Goal: Task Accomplishment & Management: Manage account settings

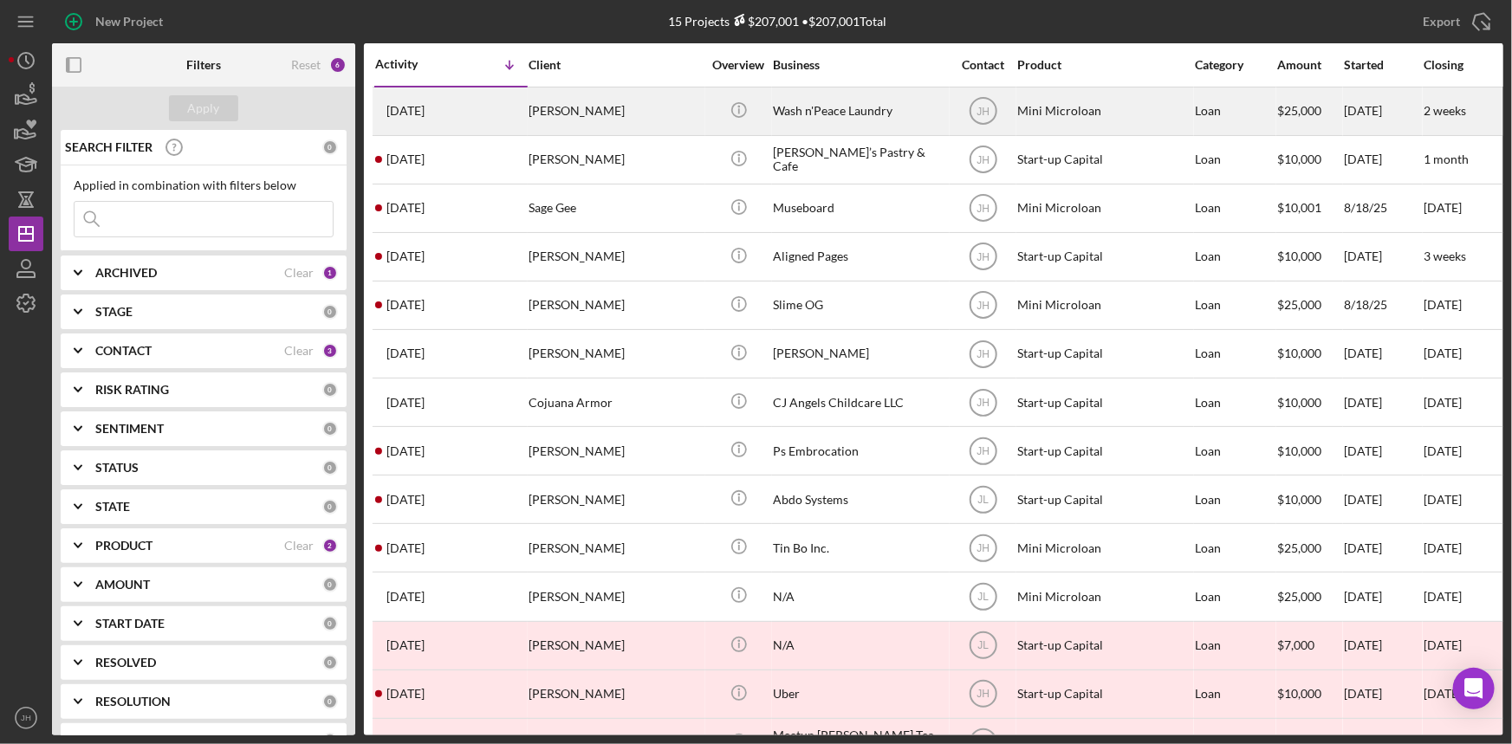
click at [523, 113] on div "[DATE] [PERSON_NAME]" at bounding box center [451, 111] width 152 height 46
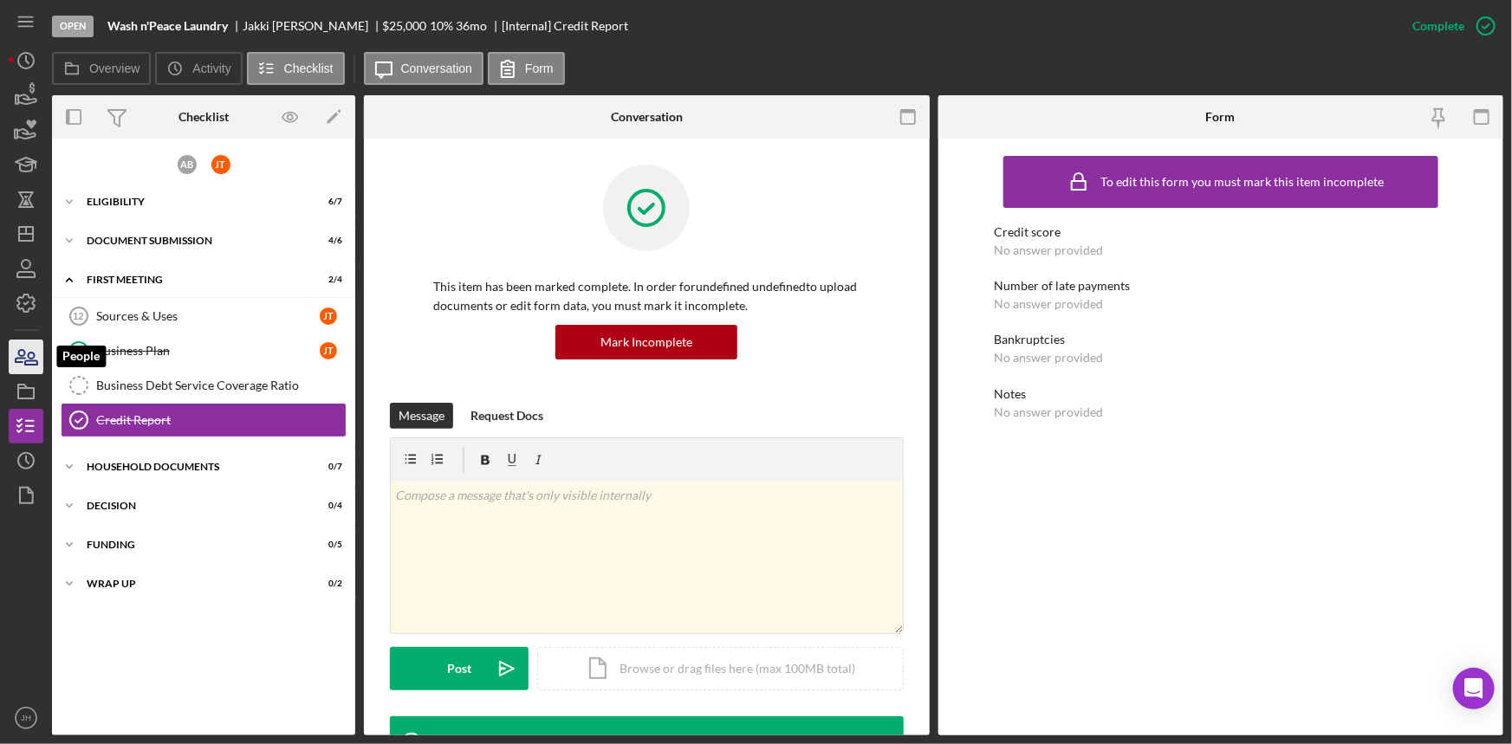
click at [42, 355] on icon "button" at bounding box center [25, 356] width 43 height 43
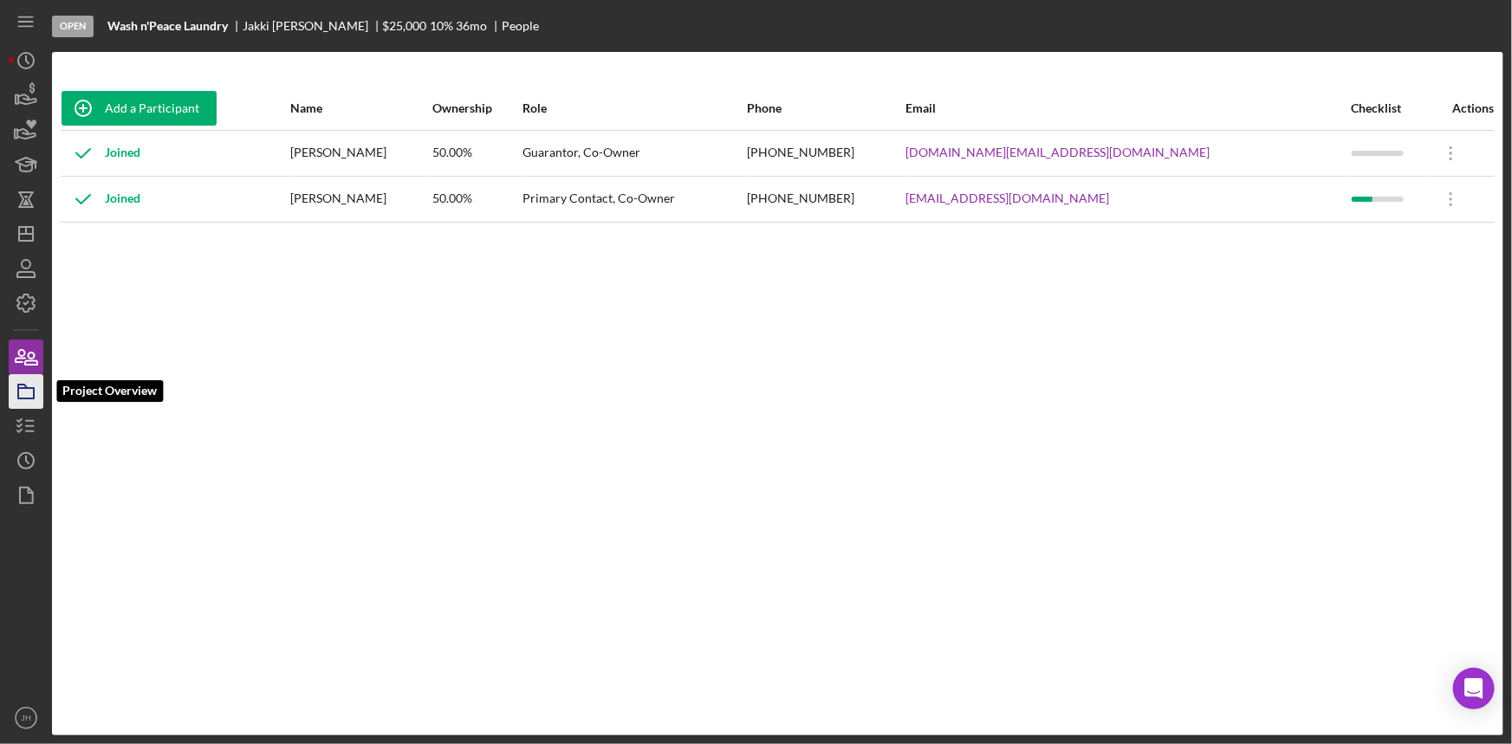
click at [20, 398] on rect "button" at bounding box center [26, 393] width 16 height 10
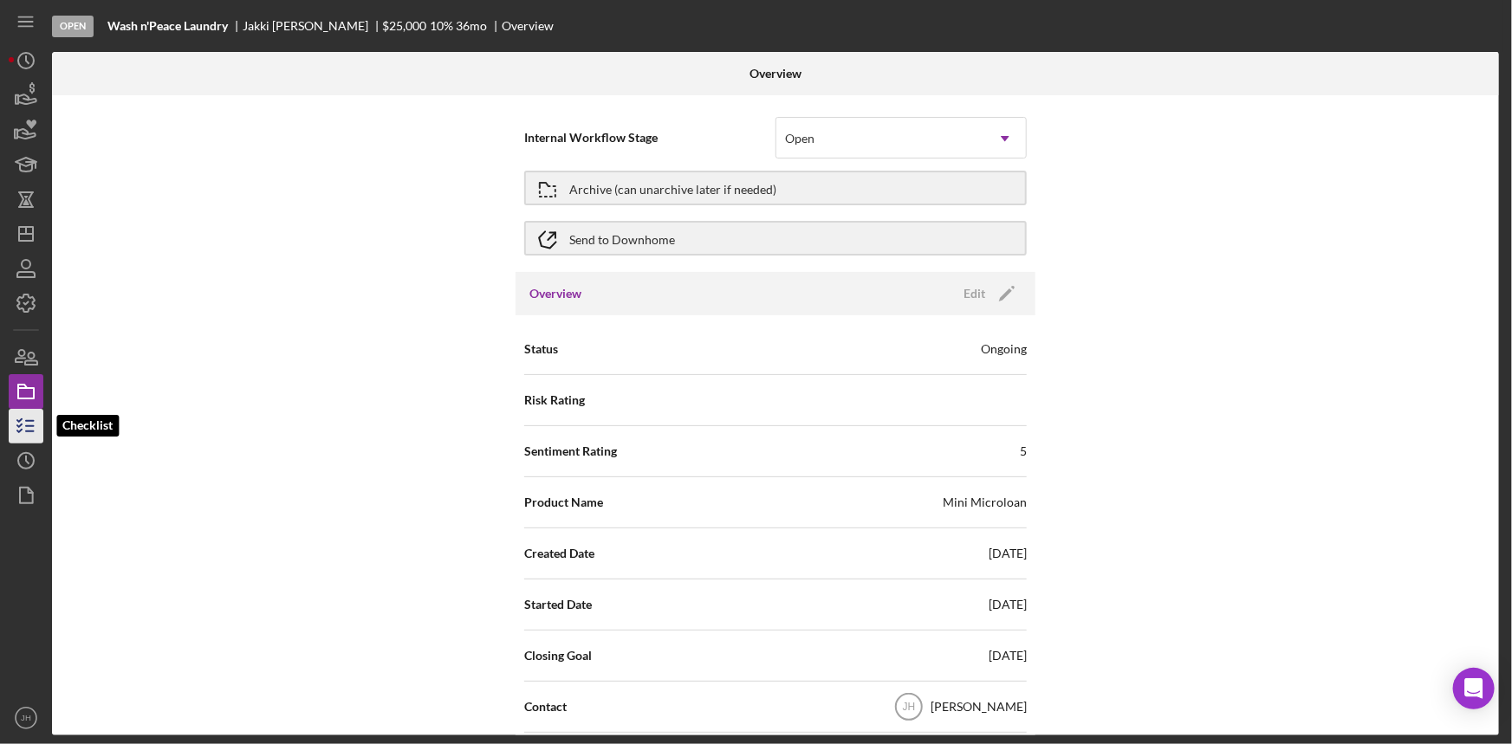
click at [24, 430] on icon "button" at bounding box center [25, 426] width 43 height 43
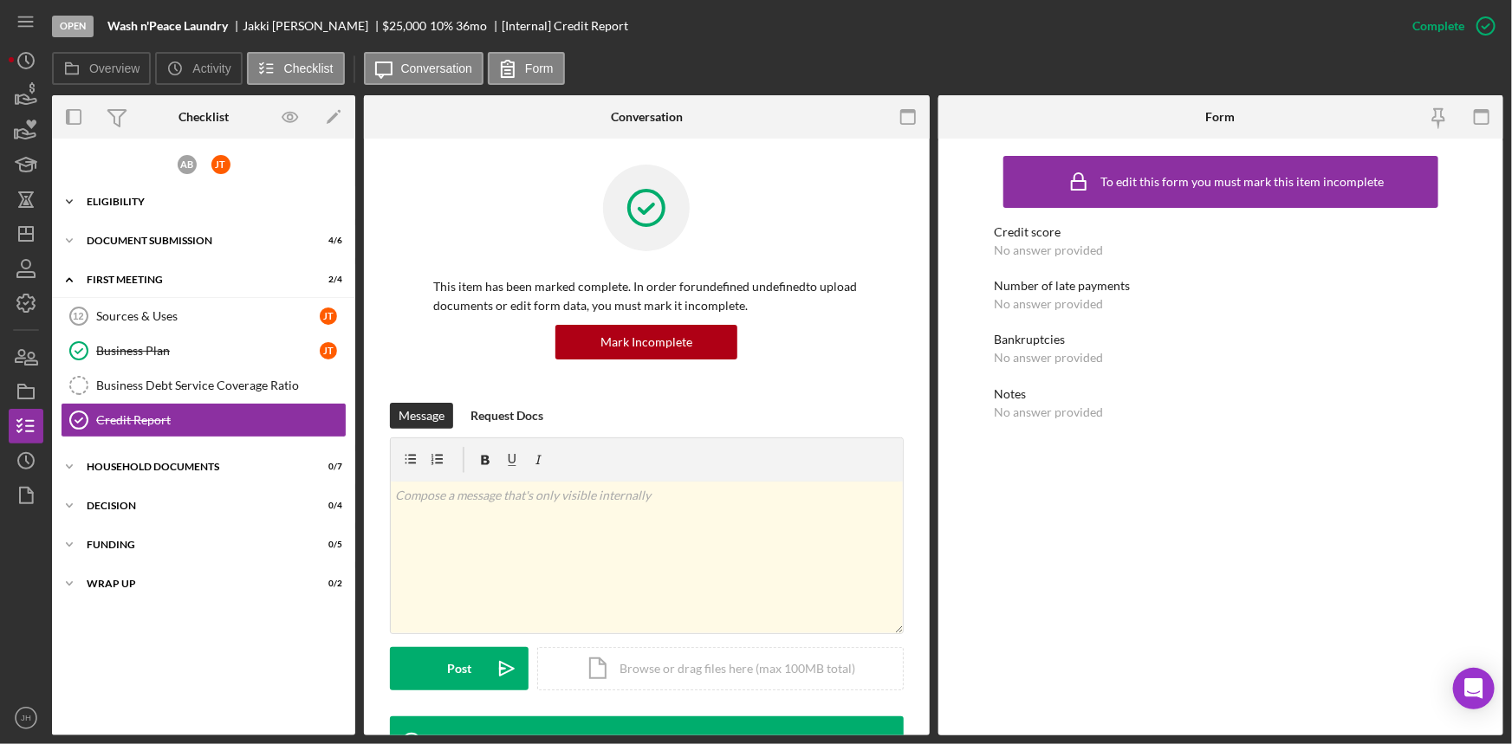
click at [121, 214] on div "Icon/Expander Eligibility 6 / 7" at bounding box center [203, 202] width 303 height 35
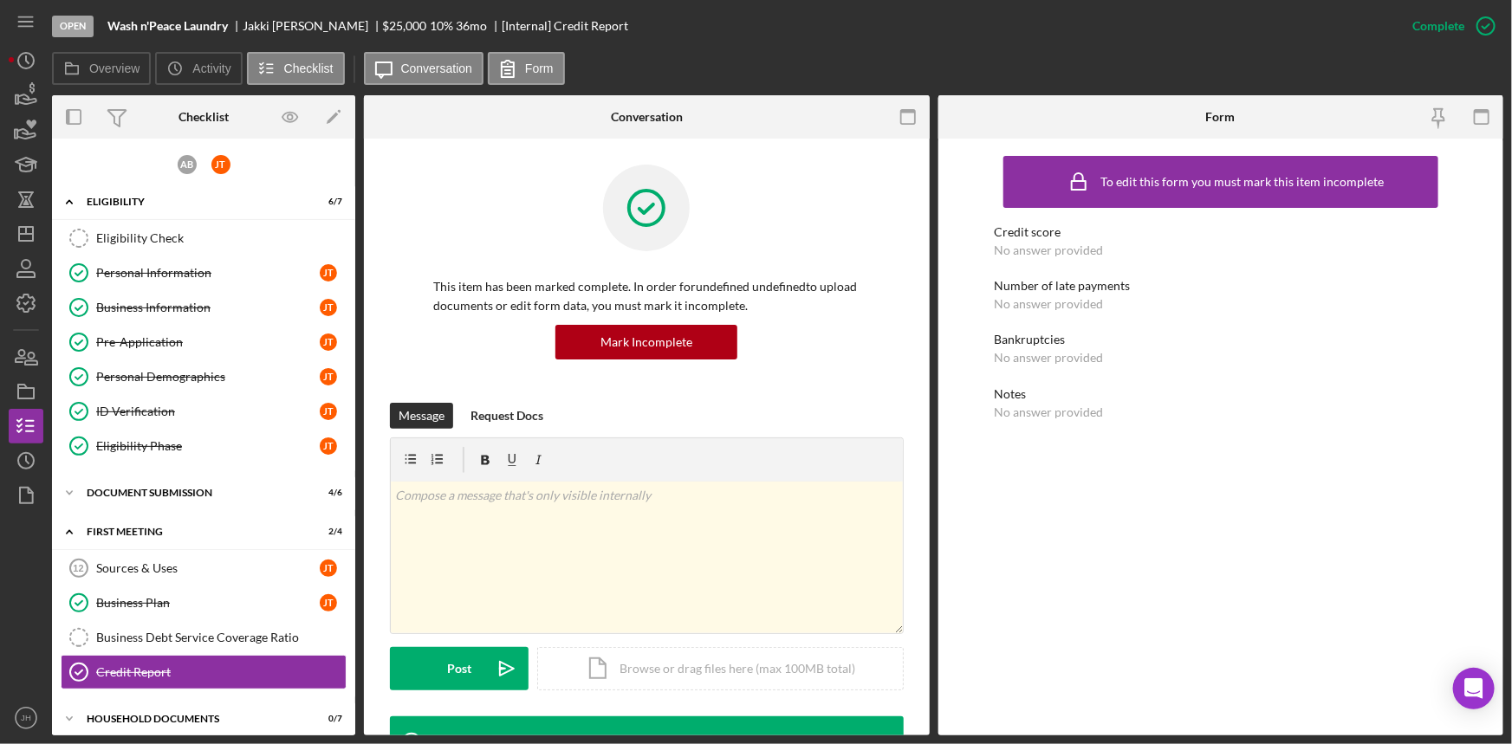
click at [603, 49] on div "Open Wash n'Peace Laundry [PERSON_NAME] $25,000 $25,000 10 % 36 mo [Internal] C…" at bounding box center [723, 26] width 1343 height 52
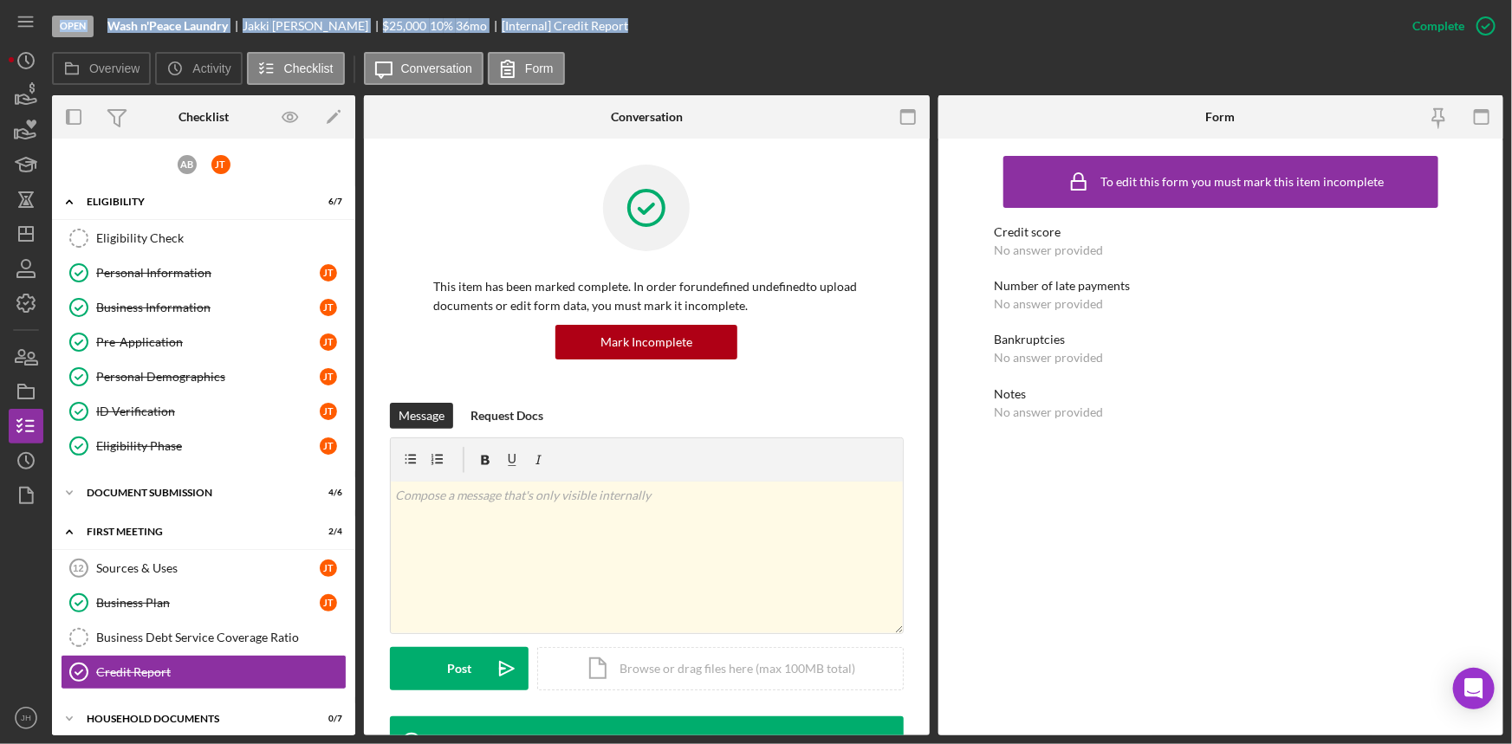
drag, startPoint x: 613, startPoint y: 29, endPoint x: 59, endPoint y: 29, distance: 554.5
click at [59, 29] on div "Open Wash n'Peace Laundry [PERSON_NAME] $25,000 $25,000 10 % 36 mo [Internal] C…" at bounding box center [723, 26] width 1343 height 52
click at [176, 29] on b "Wash n'Peace Laundry" at bounding box center [167, 26] width 120 height 14
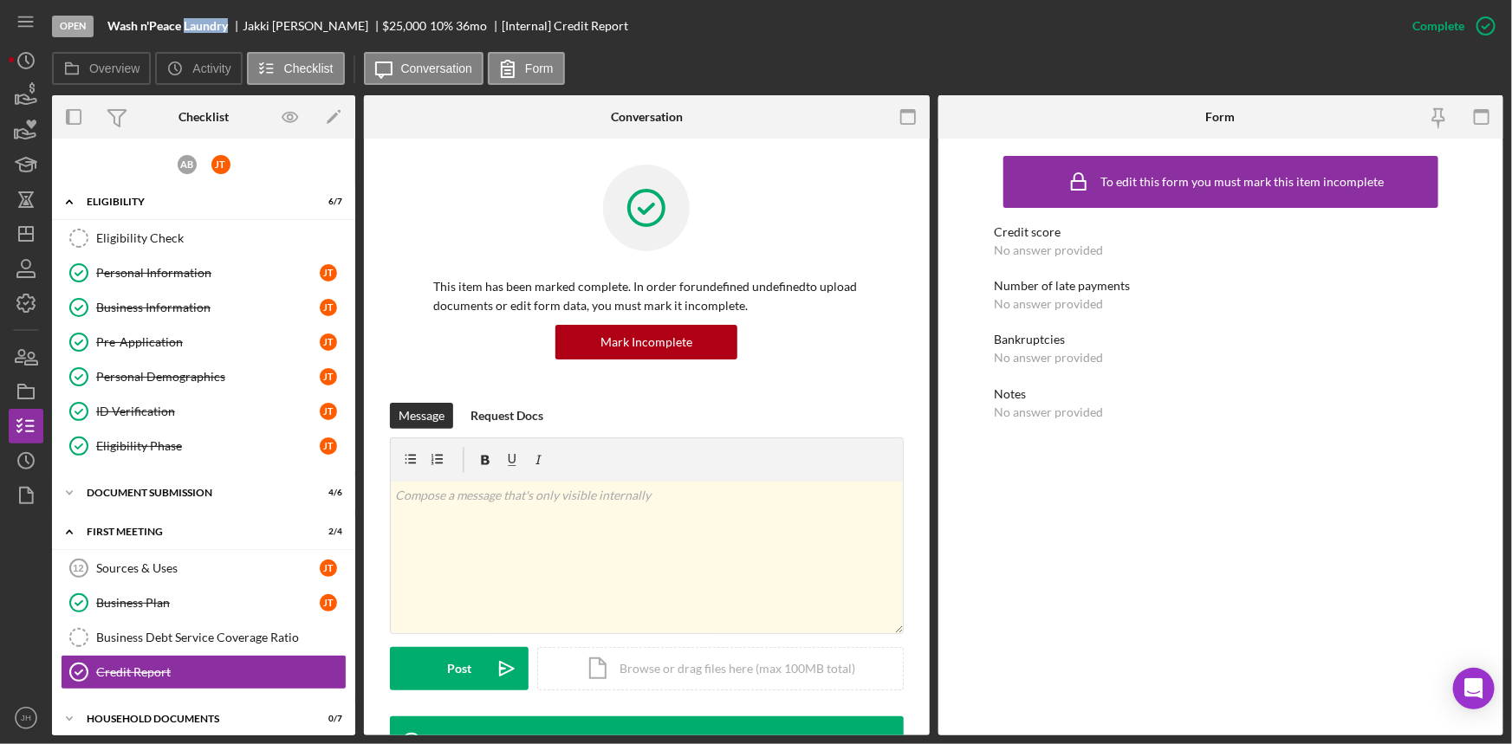
drag, startPoint x: 186, startPoint y: 23, endPoint x: 227, endPoint y: 29, distance: 41.1
click at [227, 29] on b "Wash n'Peace Laundry" at bounding box center [167, 26] width 120 height 14
drag, startPoint x: 244, startPoint y: 25, endPoint x: 309, endPoint y: 32, distance: 65.4
click at [309, 32] on div "[PERSON_NAME]" at bounding box center [313, 26] width 140 height 14
click at [385, 23] on icon at bounding box center [389, 20] width 9 height 3
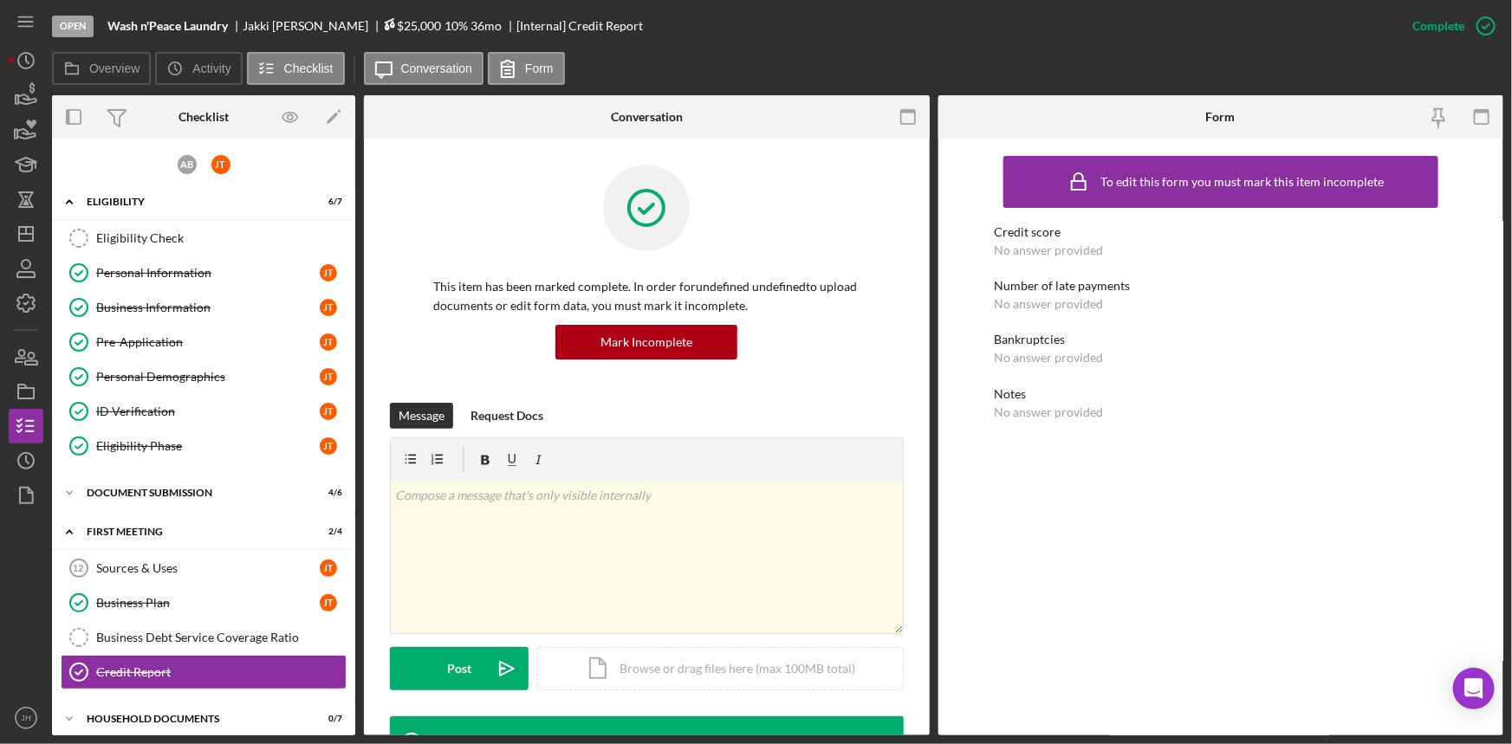
click at [383, 25] on icon at bounding box center [389, 24] width 12 height 12
click at [383, 24] on span "$25,000" at bounding box center [412, 25] width 59 height 15
drag, startPoint x: 338, startPoint y: 24, endPoint x: 425, endPoint y: 27, distance: 86.7
click at [425, 27] on div "$25,000 $25,000 10 % 36 mo" at bounding box center [442, 26] width 119 height 14
click at [456, 26] on div "36 mo" at bounding box center [471, 26] width 31 height 14
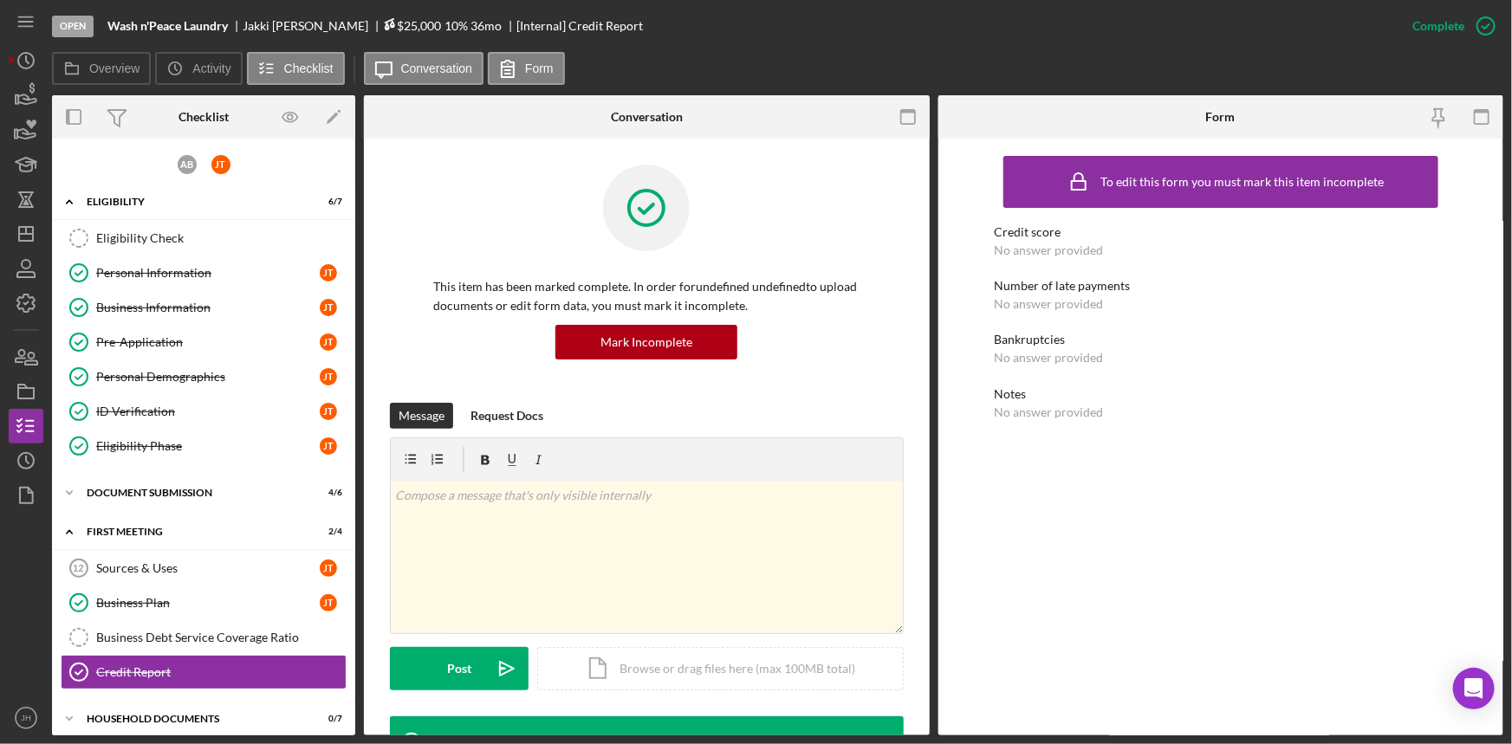
drag, startPoint x: 430, startPoint y: 26, endPoint x: 329, endPoint y: 19, distance: 100.7
click at [383, 19] on div "$25,000 $25,000 10 % 36 mo" at bounding box center [449, 25] width 133 height 15
click at [456, 24] on div "36 mo" at bounding box center [471, 26] width 31 height 14
drag, startPoint x: 428, startPoint y: 25, endPoint x: 312, endPoint y: 20, distance: 116.2
click at [312, 20] on div "Wash n'Peace Laundry [PERSON_NAME] $25,000 $25,000 10 % 36 mo [Internal] Credit…" at bounding box center [367, 26] width 521 height 14
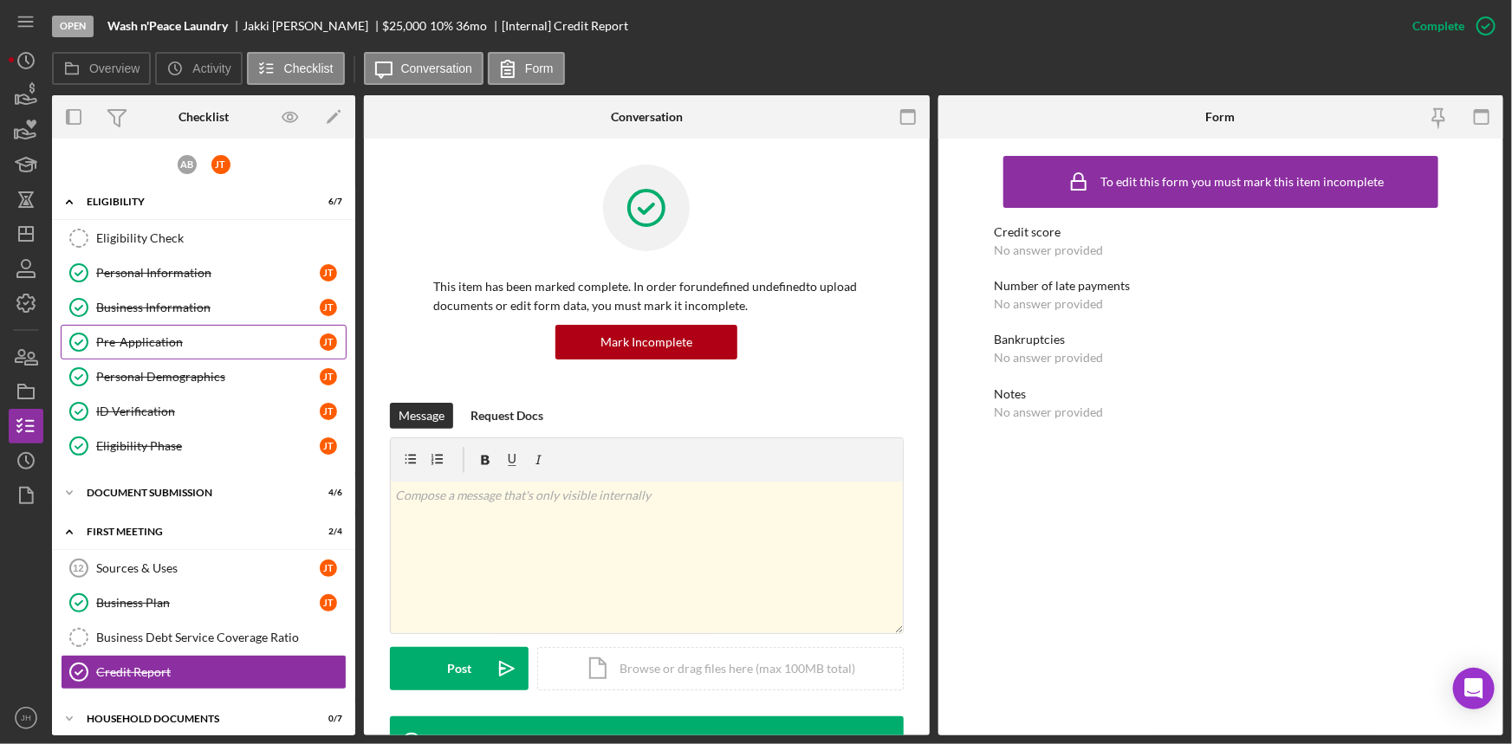
scroll to position [78, 0]
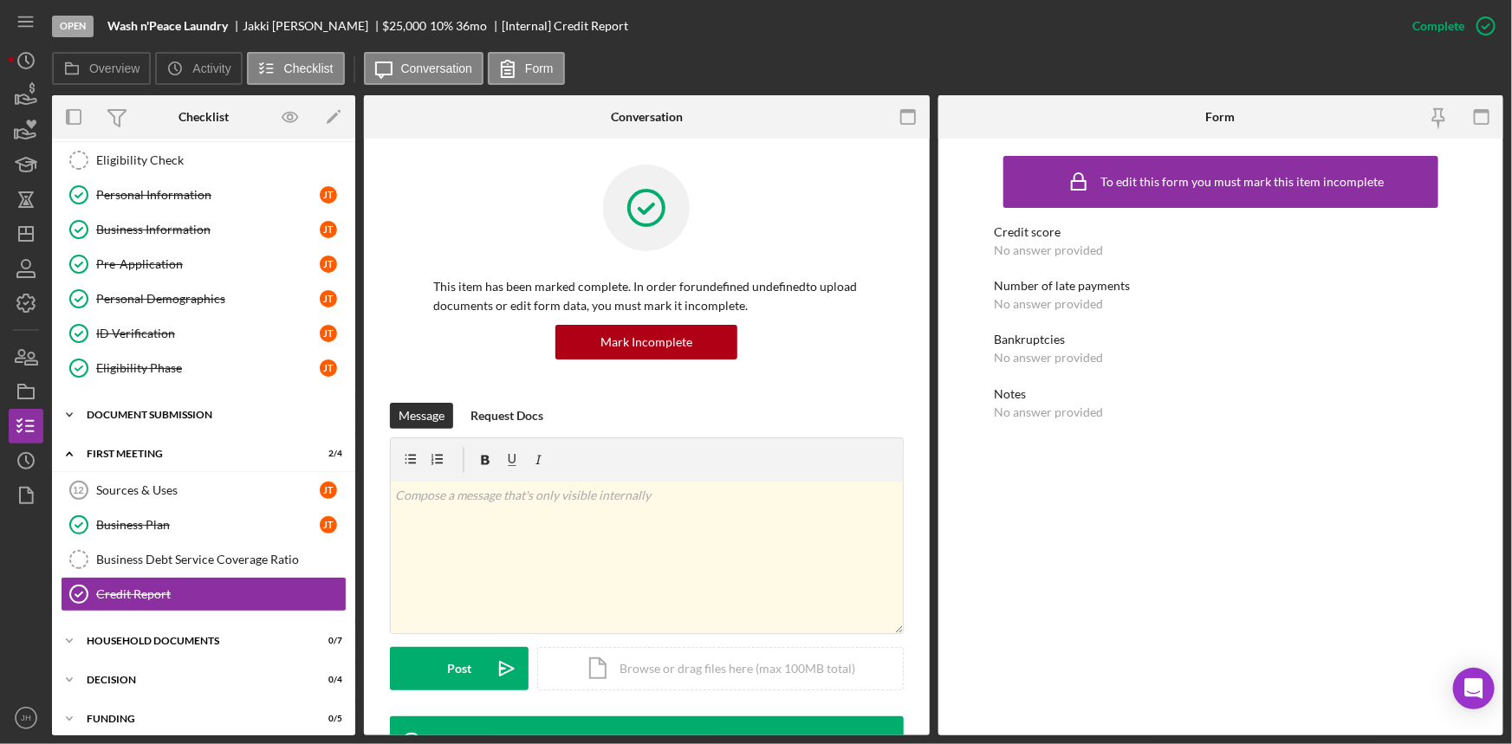
click at [206, 416] on div "Document Submission" at bounding box center [210, 415] width 247 height 10
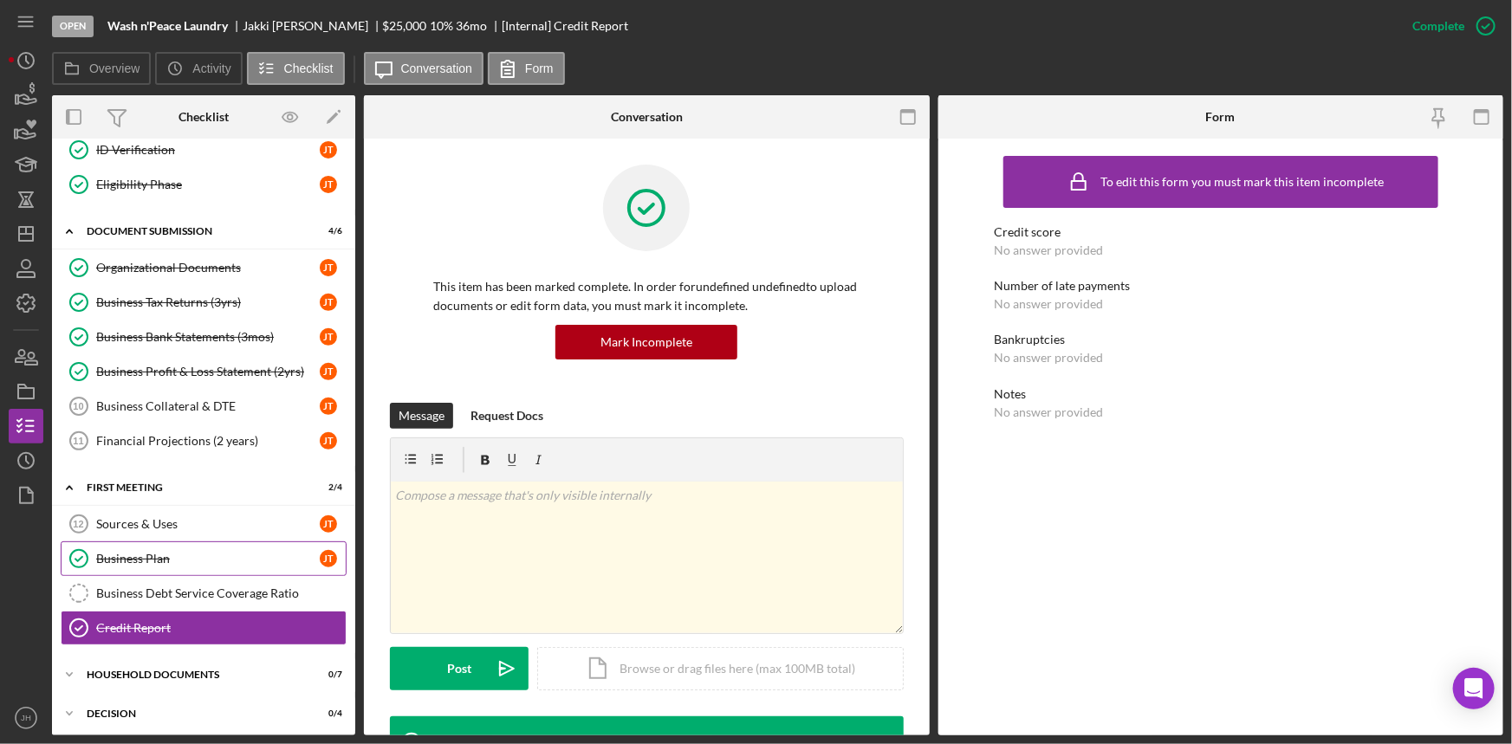
scroll to position [341, 0]
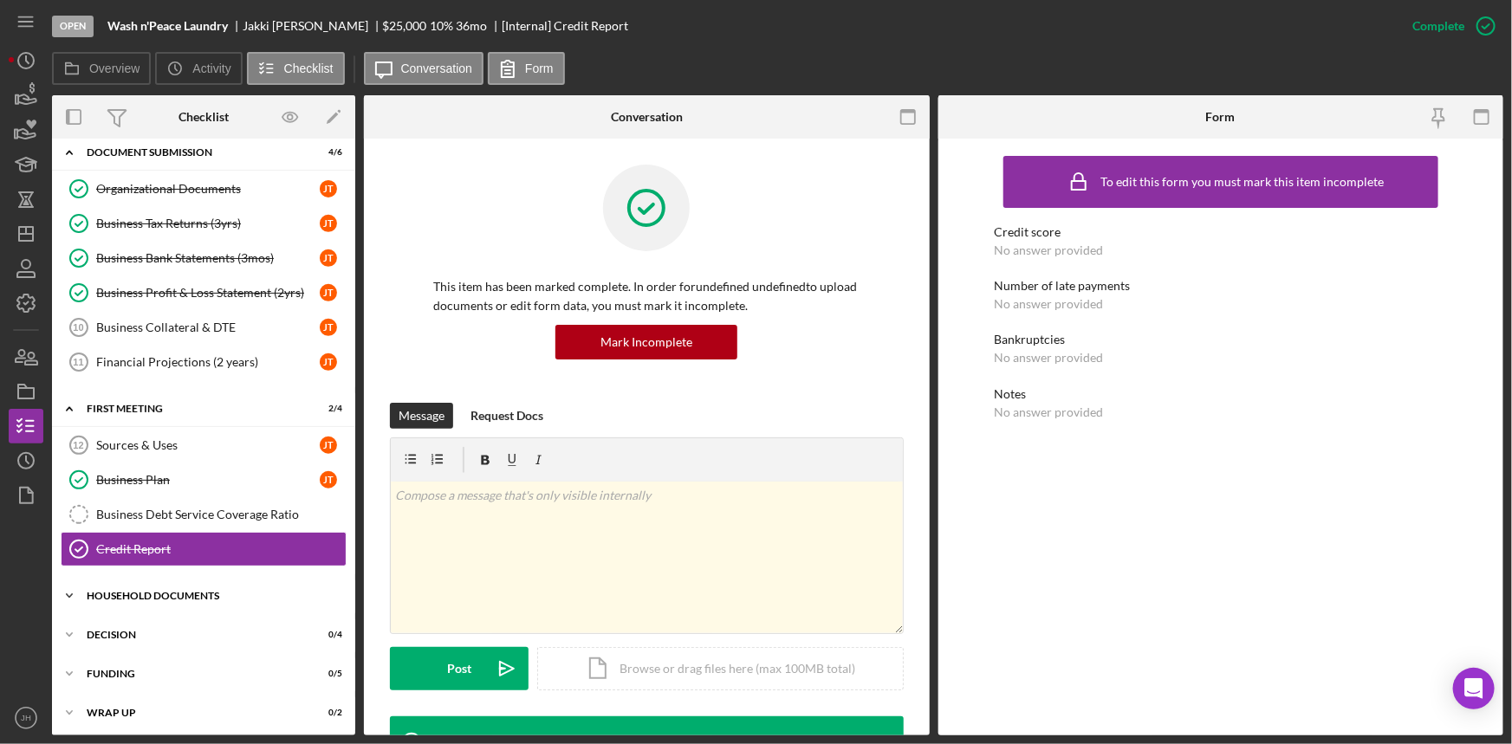
click at [149, 595] on div "Household Documents" at bounding box center [210, 596] width 247 height 10
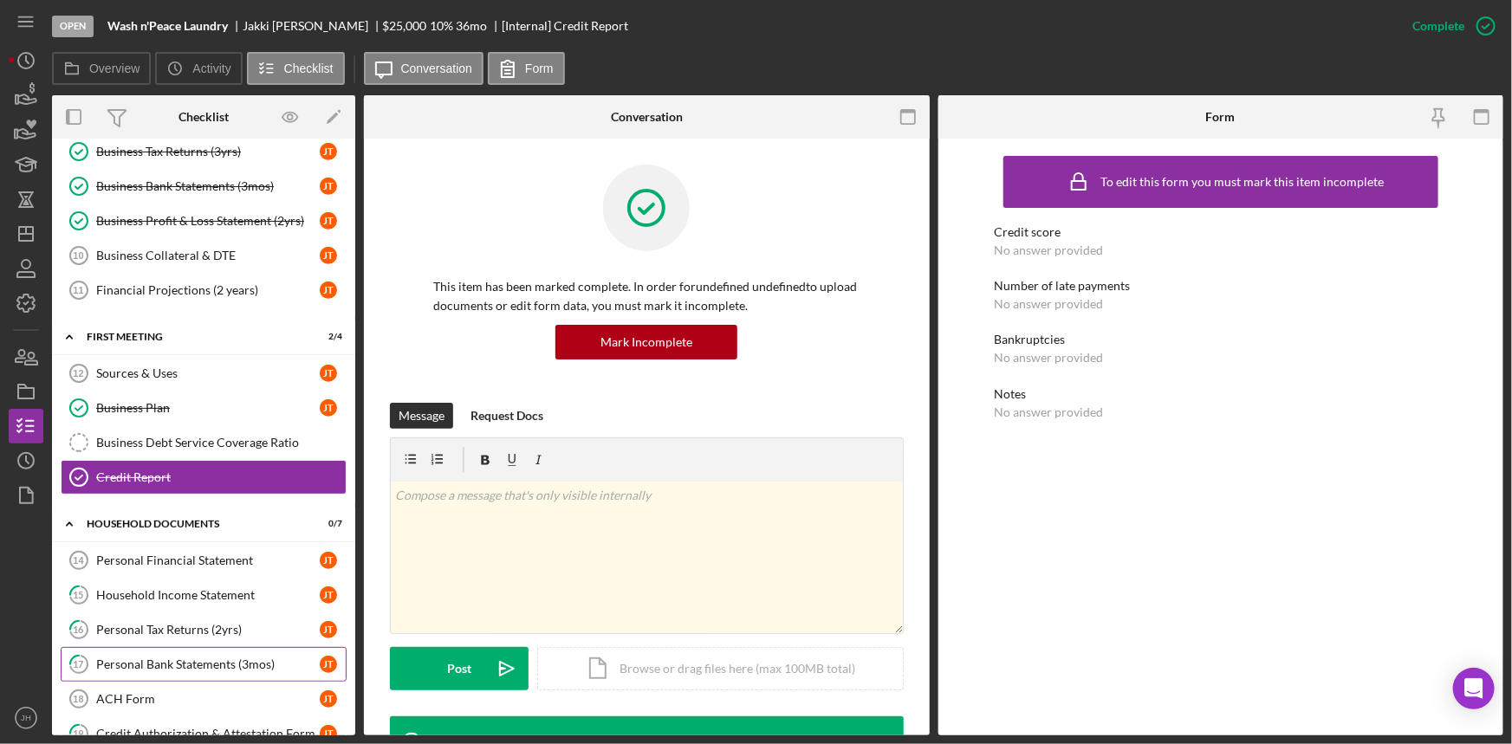
scroll to position [498, 0]
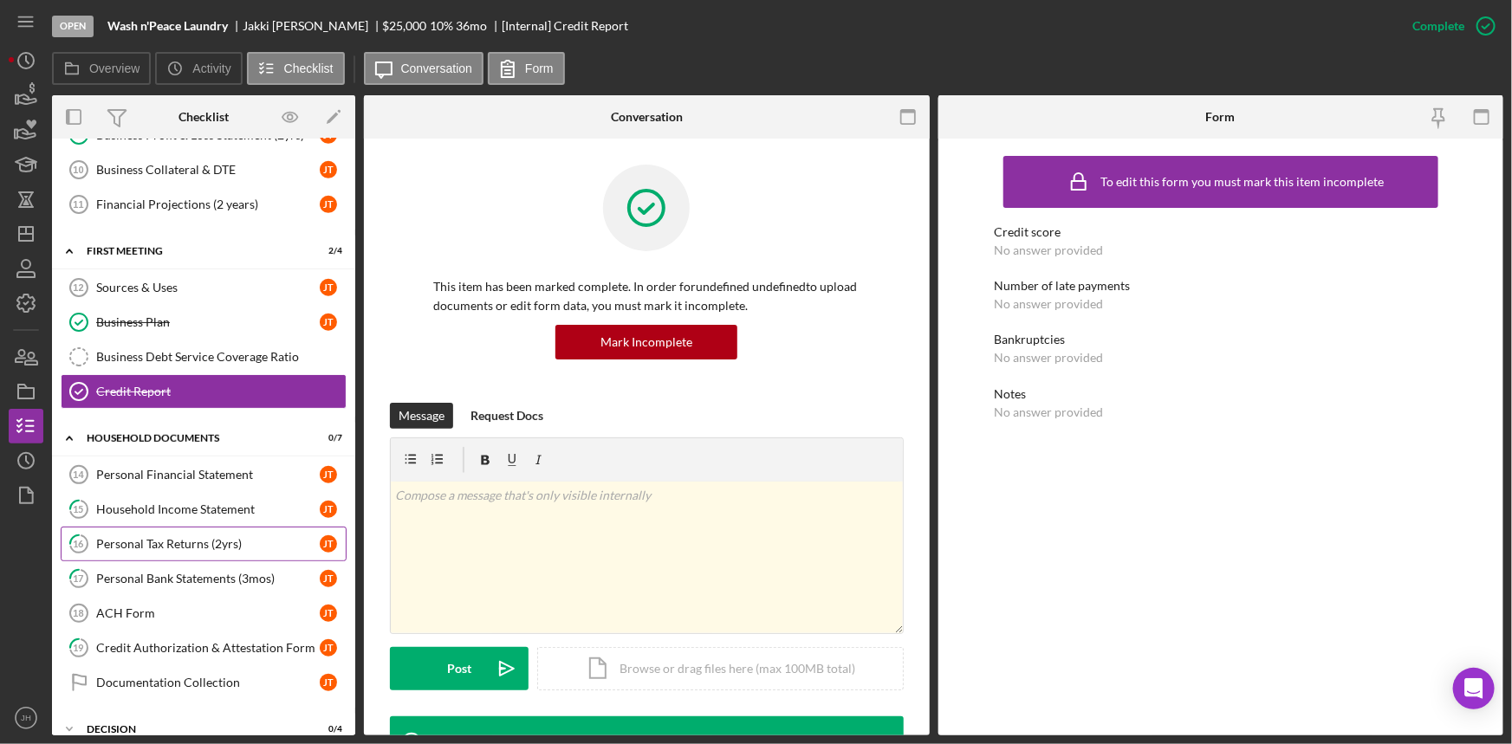
click at [182, 546] on div "Personal Tax Returns (2yrs)" at bounding box center [208, 544] width 224 height 14
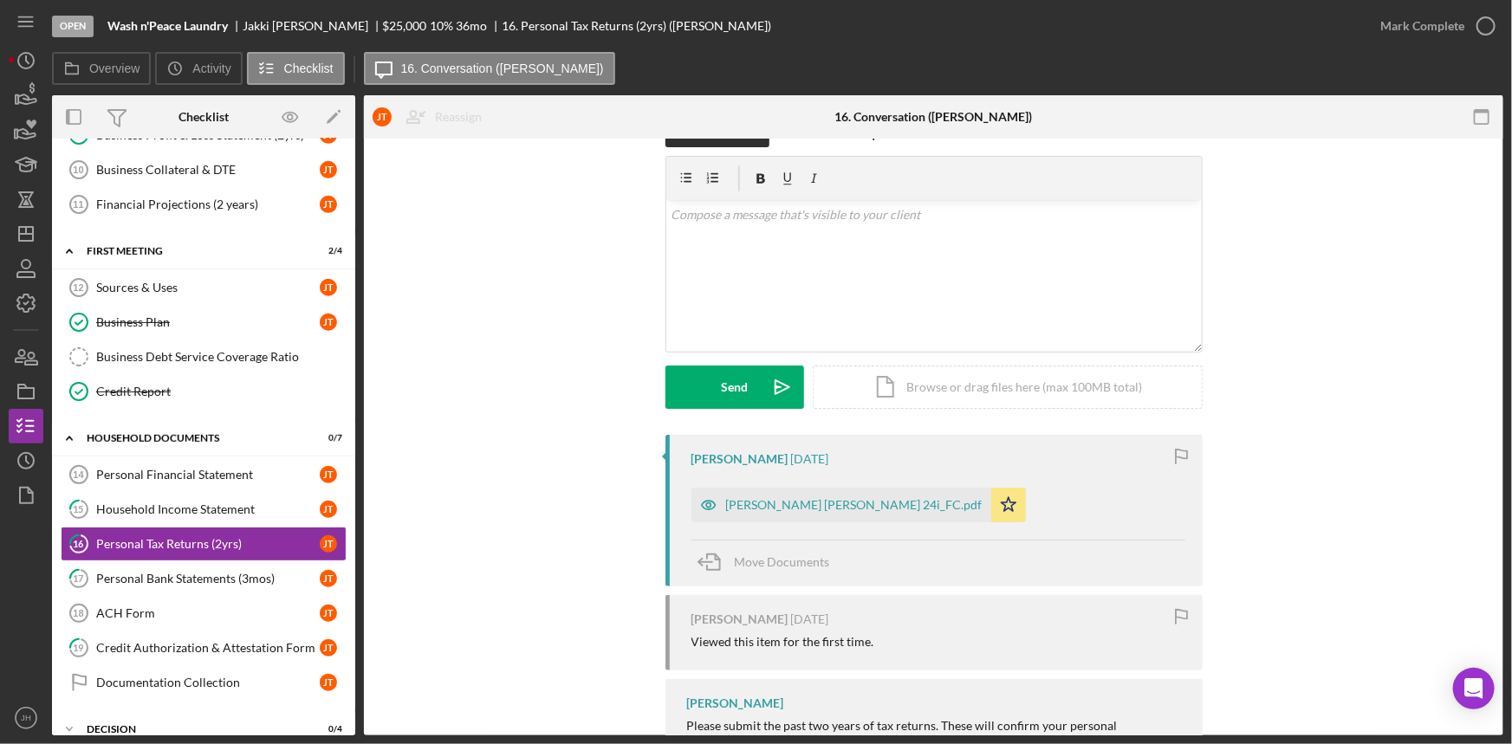
scroll to position [78, 0]
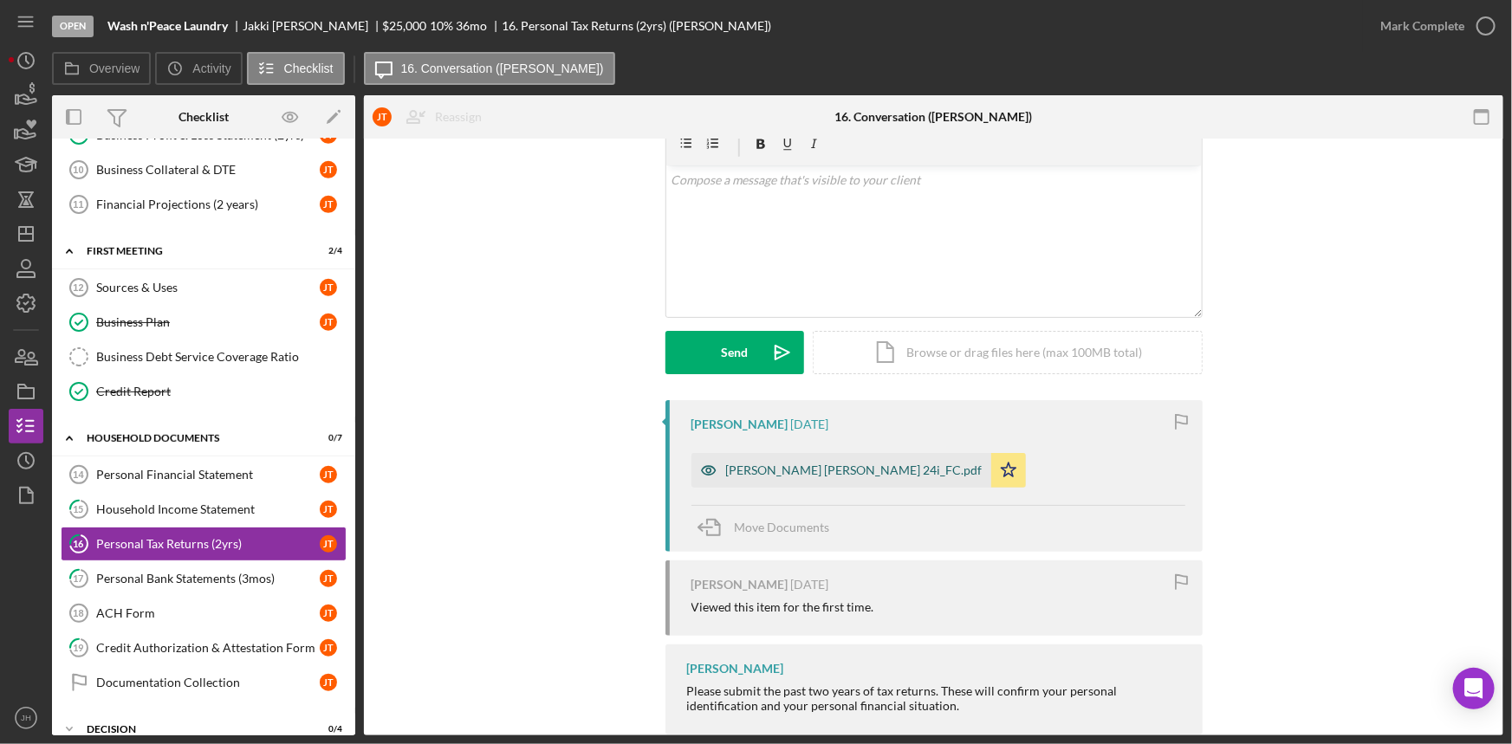
click at [790, 477] on div "[PERSON_NAME] [PERSON_NAME] 24i_FC.pdf" at bounding box center [841, 470] width 300 height 35
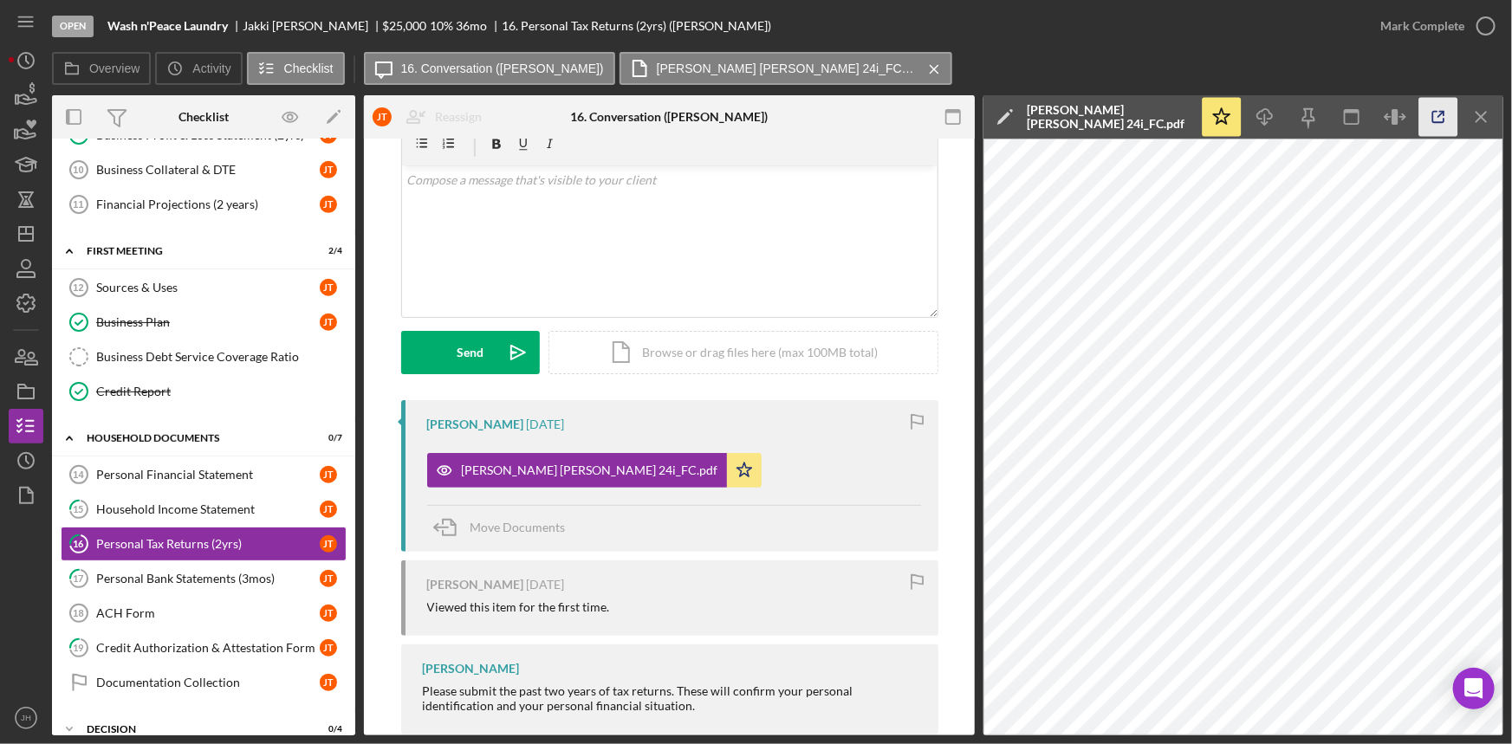
click at [1428, 109] on icon "button" at bounding box center [1438, 117] width 39 height 39
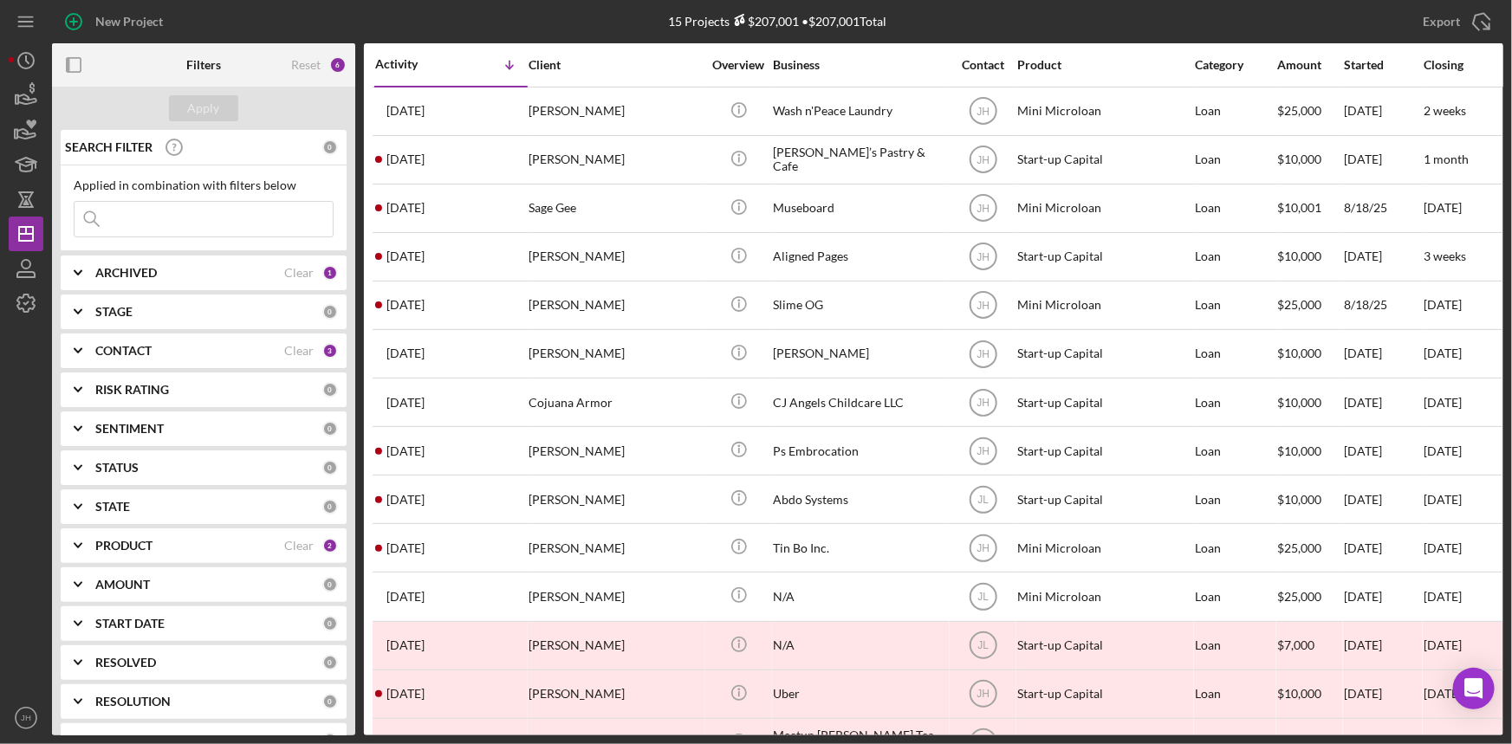
click at [105, 547] on b "PRODUCT" at bounding box center [123, 546] width 57 height 14
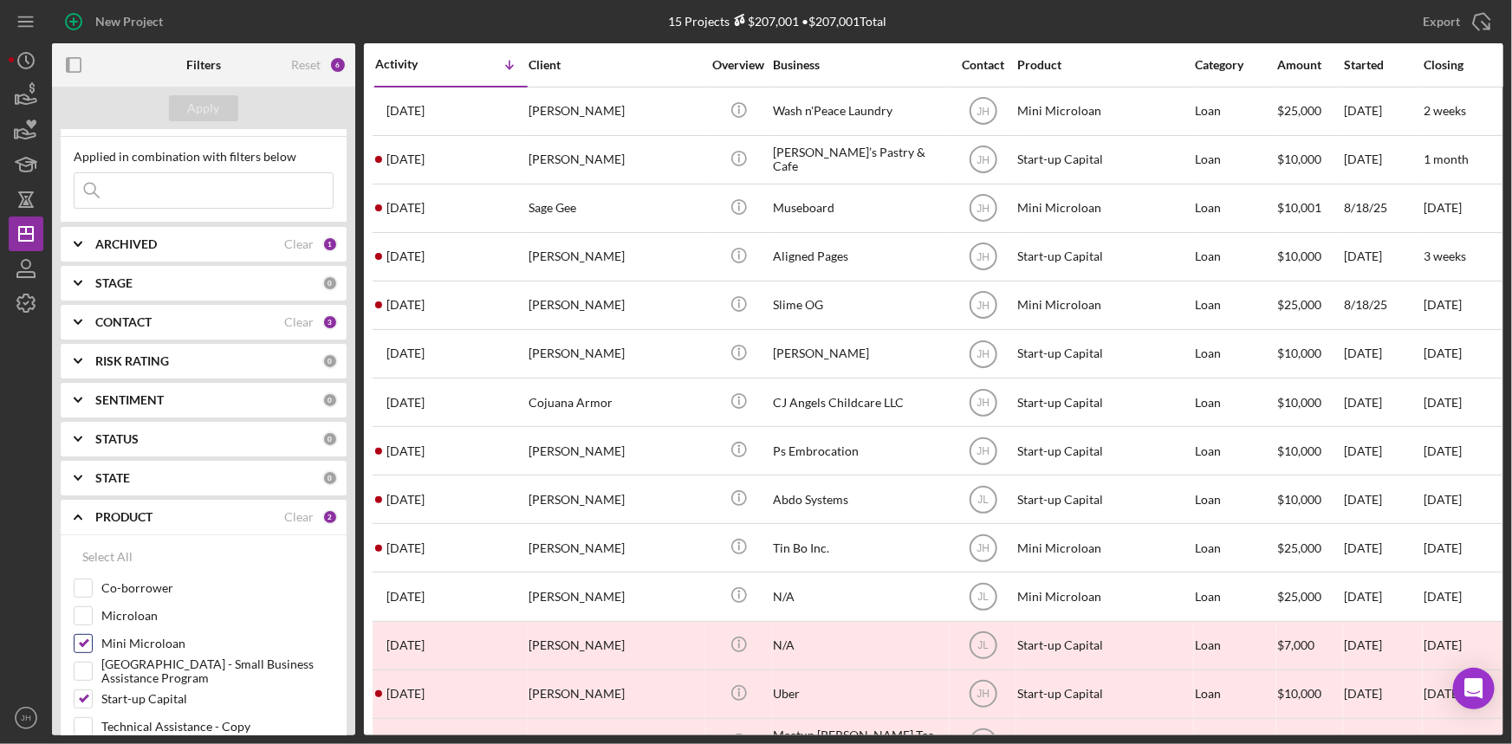
scroll to position [78, 0]
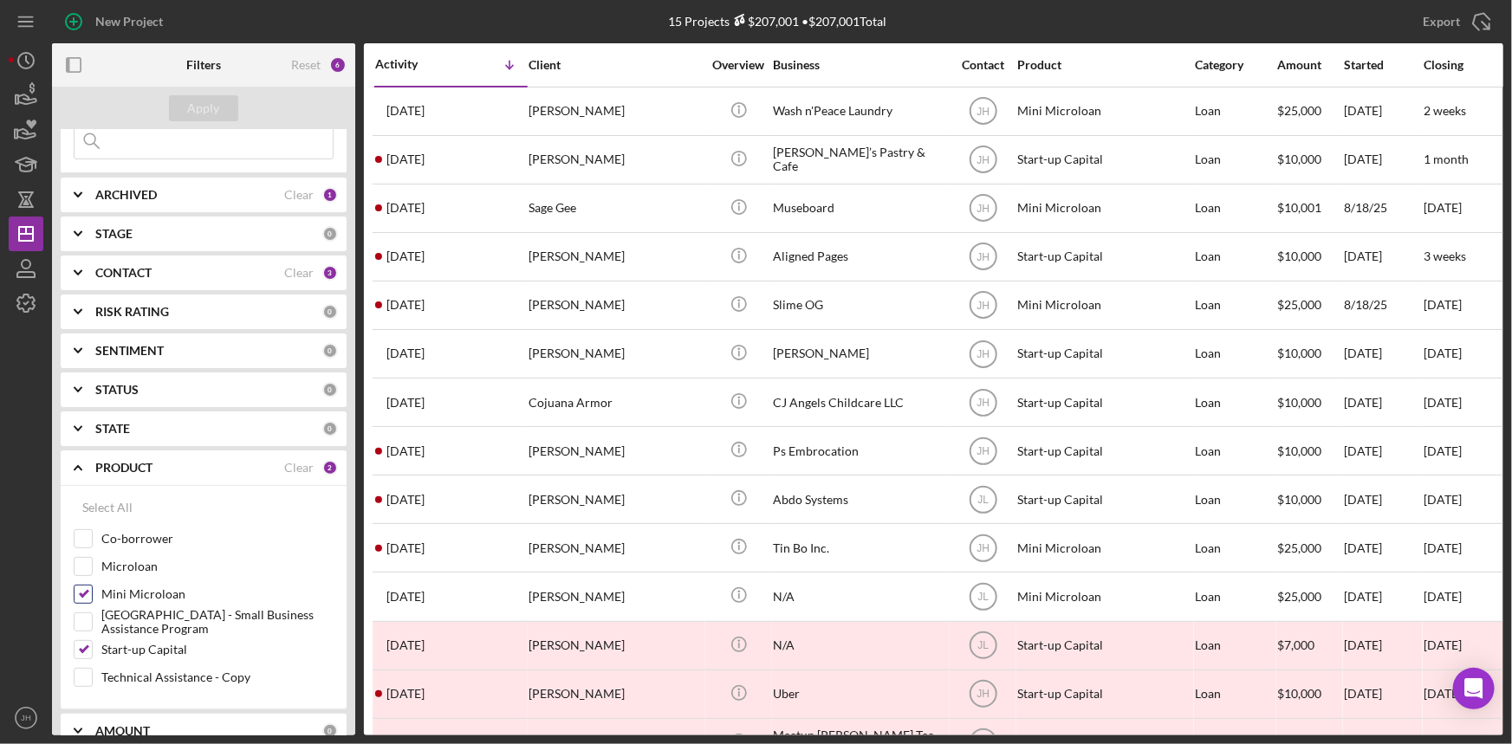
click at [149, 595] on label "Mini Microloan" at bounding box center [217, 594] width 232 height 17
click at [92, 595] on input "Mini Microloan" at bounding box center [83, 594] width 17 height 17
checkbox input "false"
click at [143, 649] on label "Start-up Capital" at bounding box center [217, 649] width 232 height 17
click at [92, 649] on input "Start-up Capital" at bounding box center [83, 649] width 17 height 17
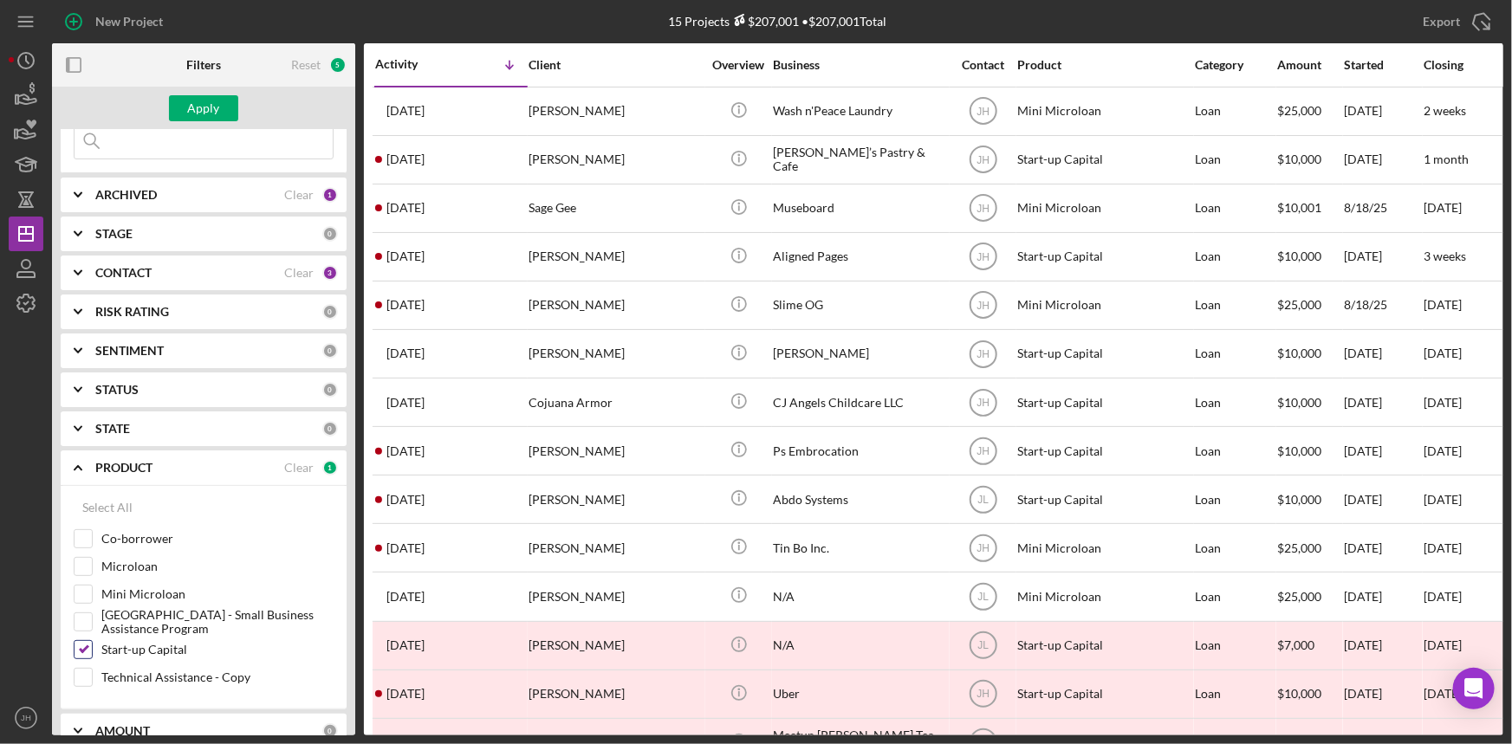
checkbox input "false"
click at [137, 595] on label "Mini Microloan" at bounding box center [217, 594] width 232 height 17
click at [92, 595] on input "Mini Microloan" at bounding box center [83, 594] width 17 height 17
checkbox input "true"
click at [122, 644] on label "Start-up Capital" at bounding box center [217, 649] width 232 height 17
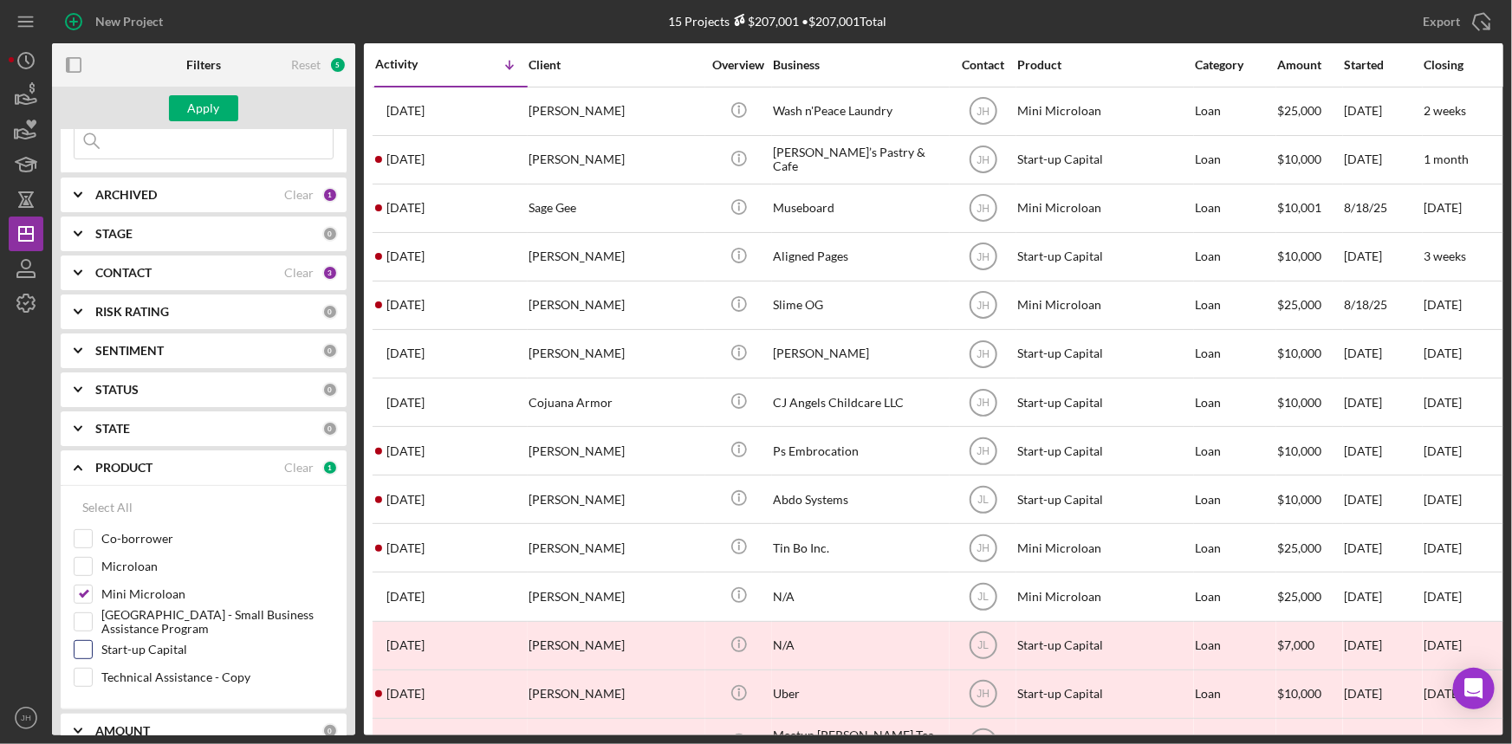
click at [92, 644] on input "Start-up Capital" at bounding box center [83, 649] width 17 height 17
checkbox input "true"
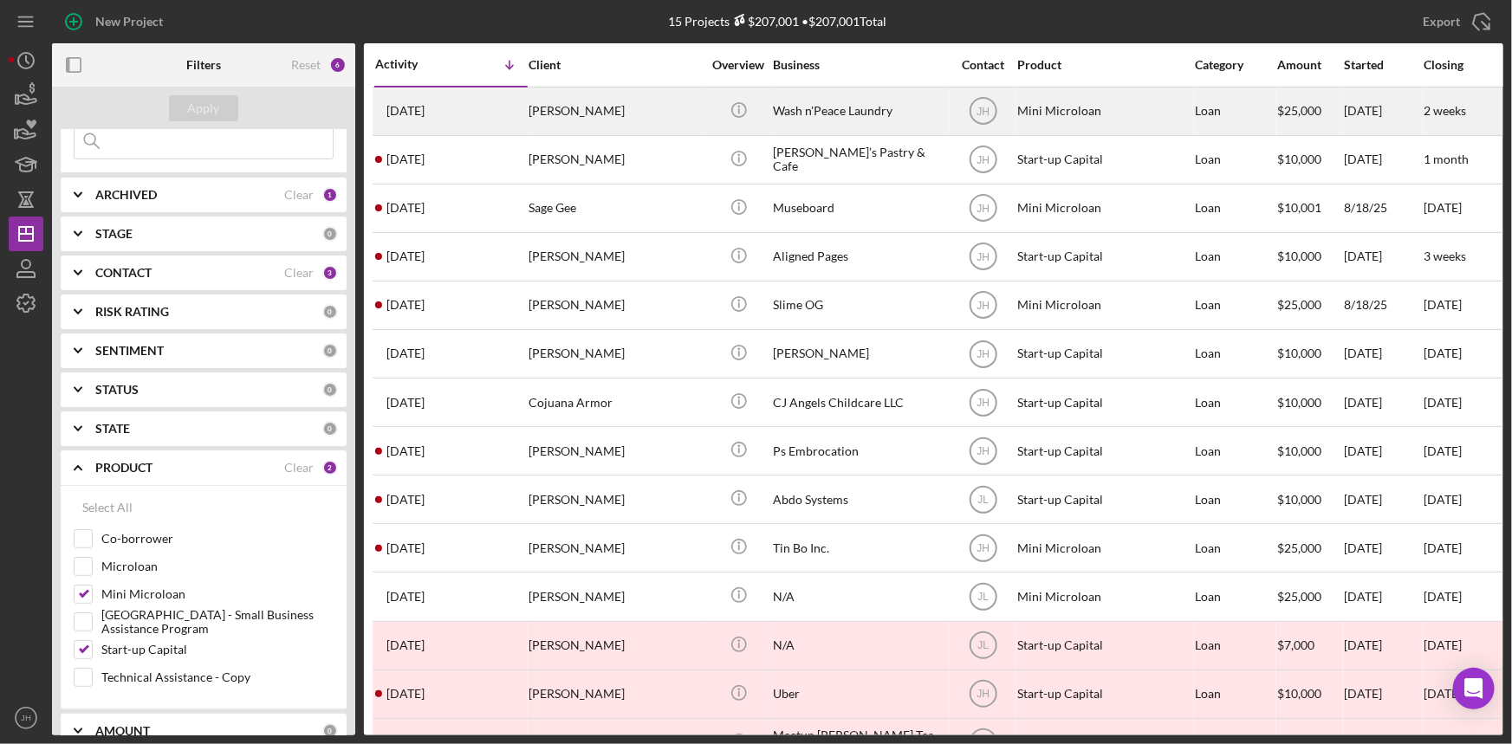
click at [703, 125] on td "[PERSON_NAME]" at bounding box center [617, 111] width 178 height 49
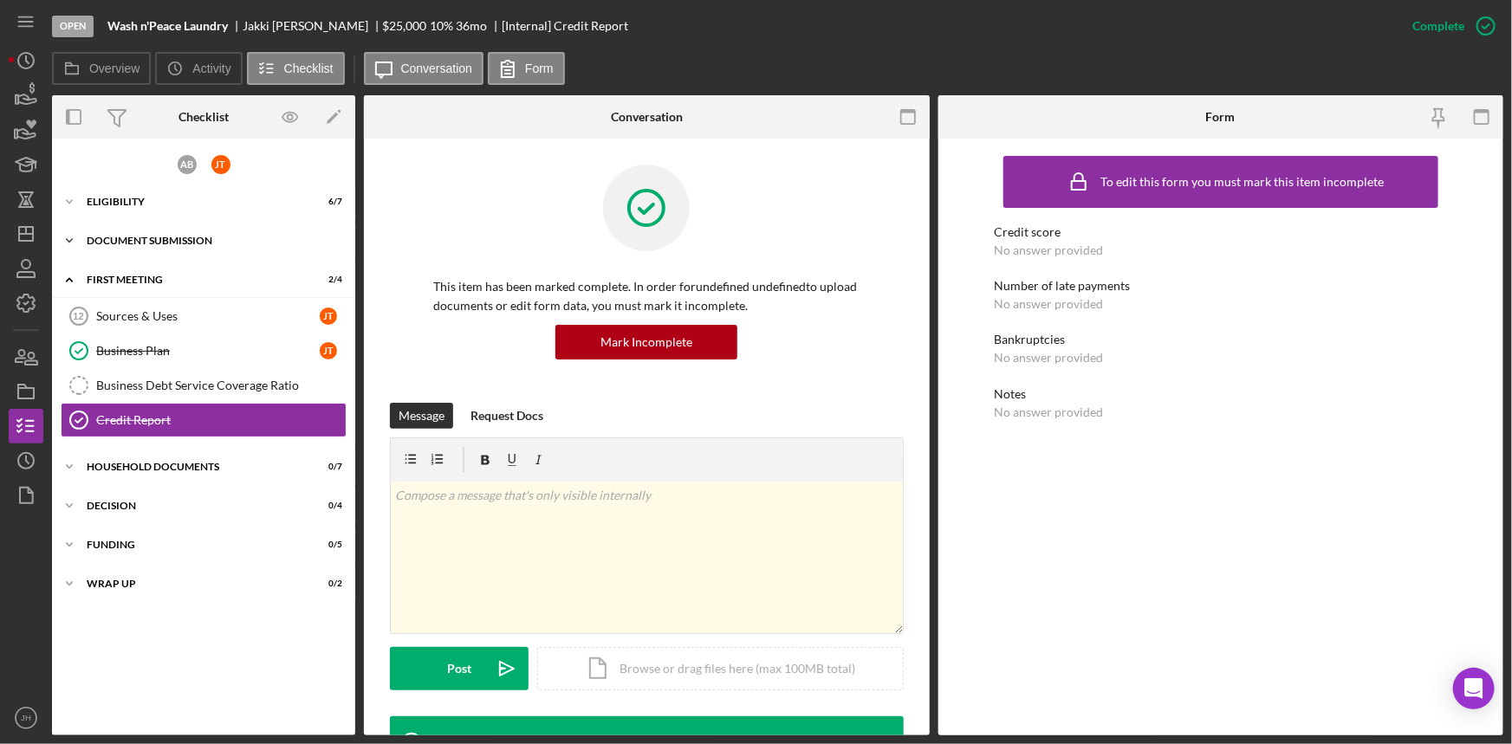
click at [187, 238] on div "Document Submission" at bounding box center [210, 241] width 247 height 10
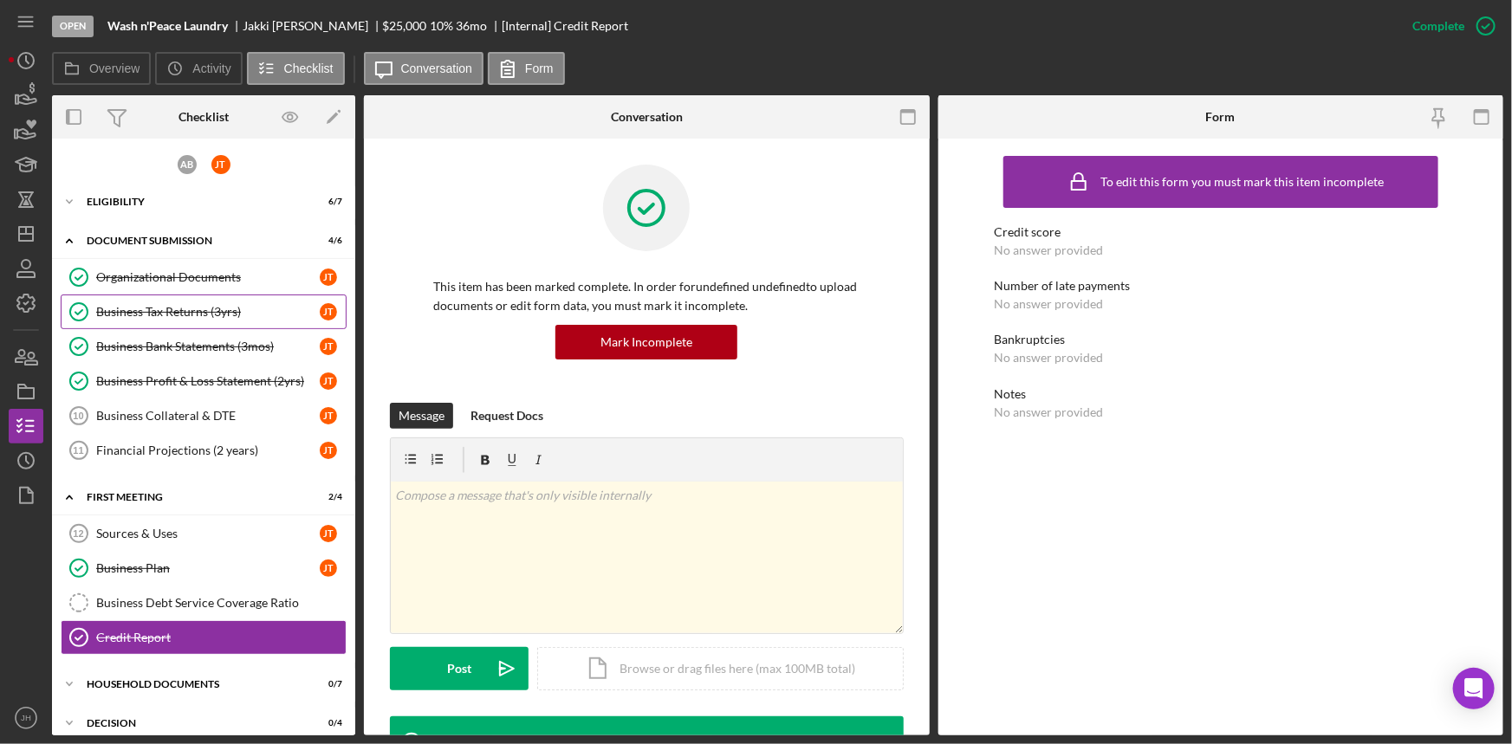
click at [211, 318] on link "Business Tax Returns (3yrs) Business Tax Returns (3yrs) J T" at bounding box center [204, 312] width 286 height 35
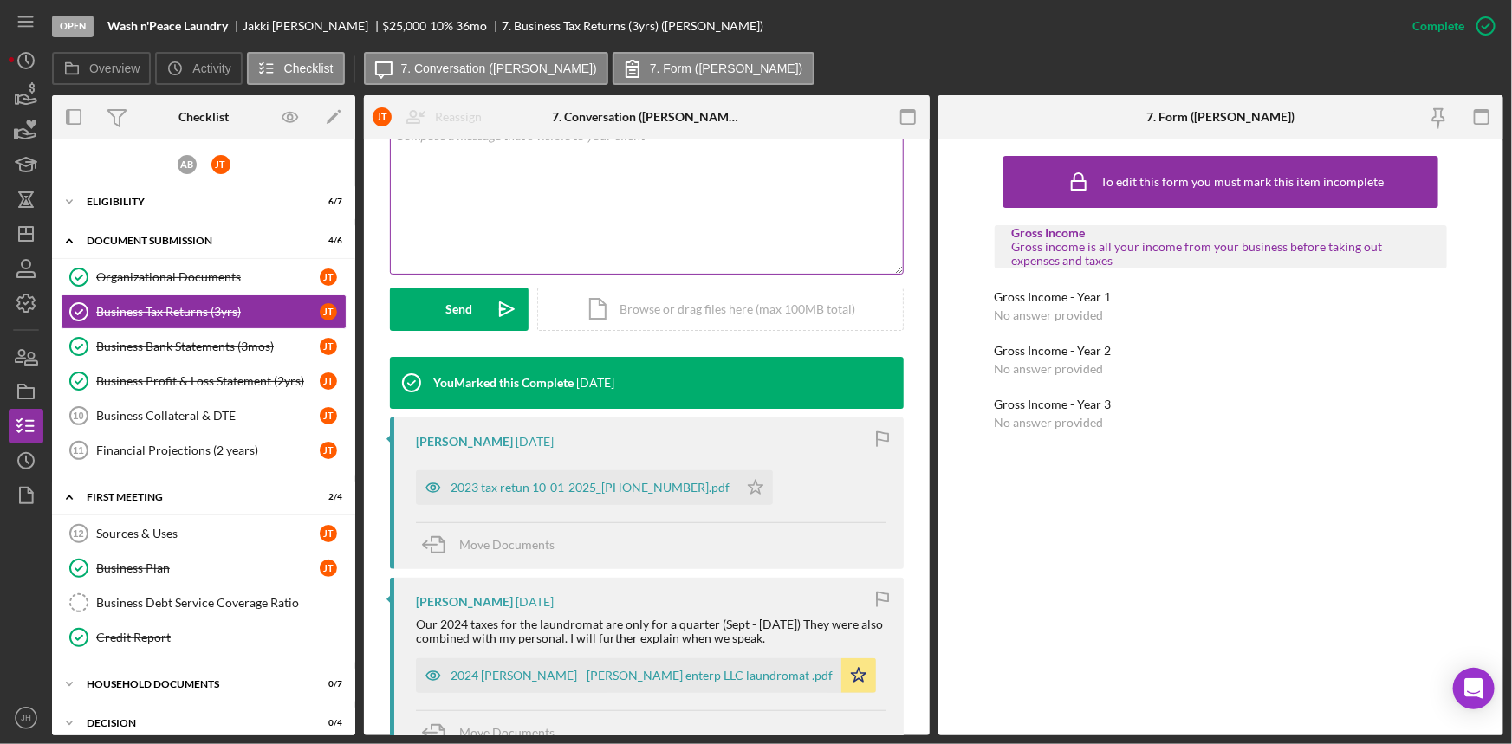
scroll to position [393, 0]
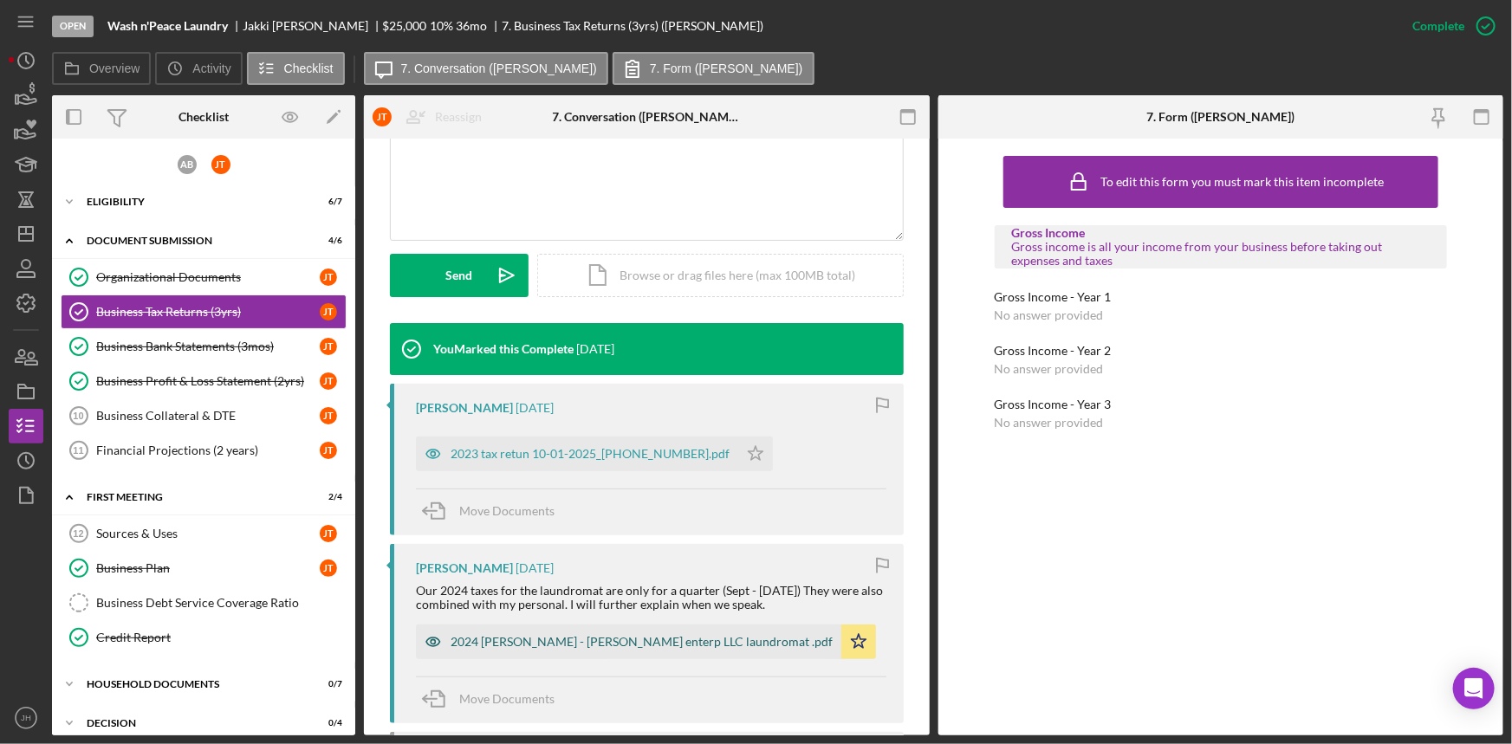
click at [627, 647] on div "2024 Taylor Jakki - Taylor Brooks enterp LLC laundromat .pdf" at bounding box center [642, 642] width 382 height 14
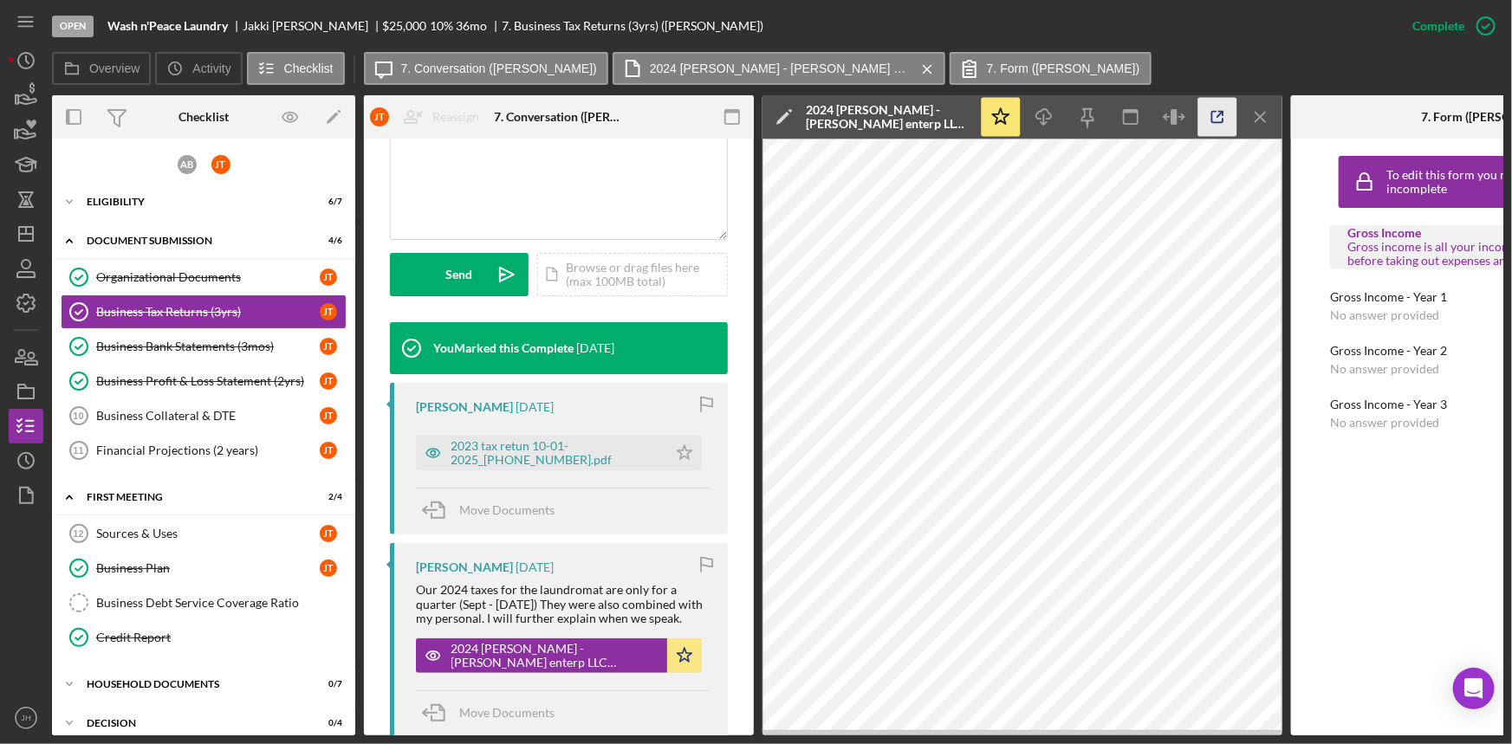
click at [1226, 110] on icon "button" at bounding box center [1217, 117] width 39 height 39
click at [210, 282] on div "Organizational Documents" at bounding box center [208, 277] width 224 height 14
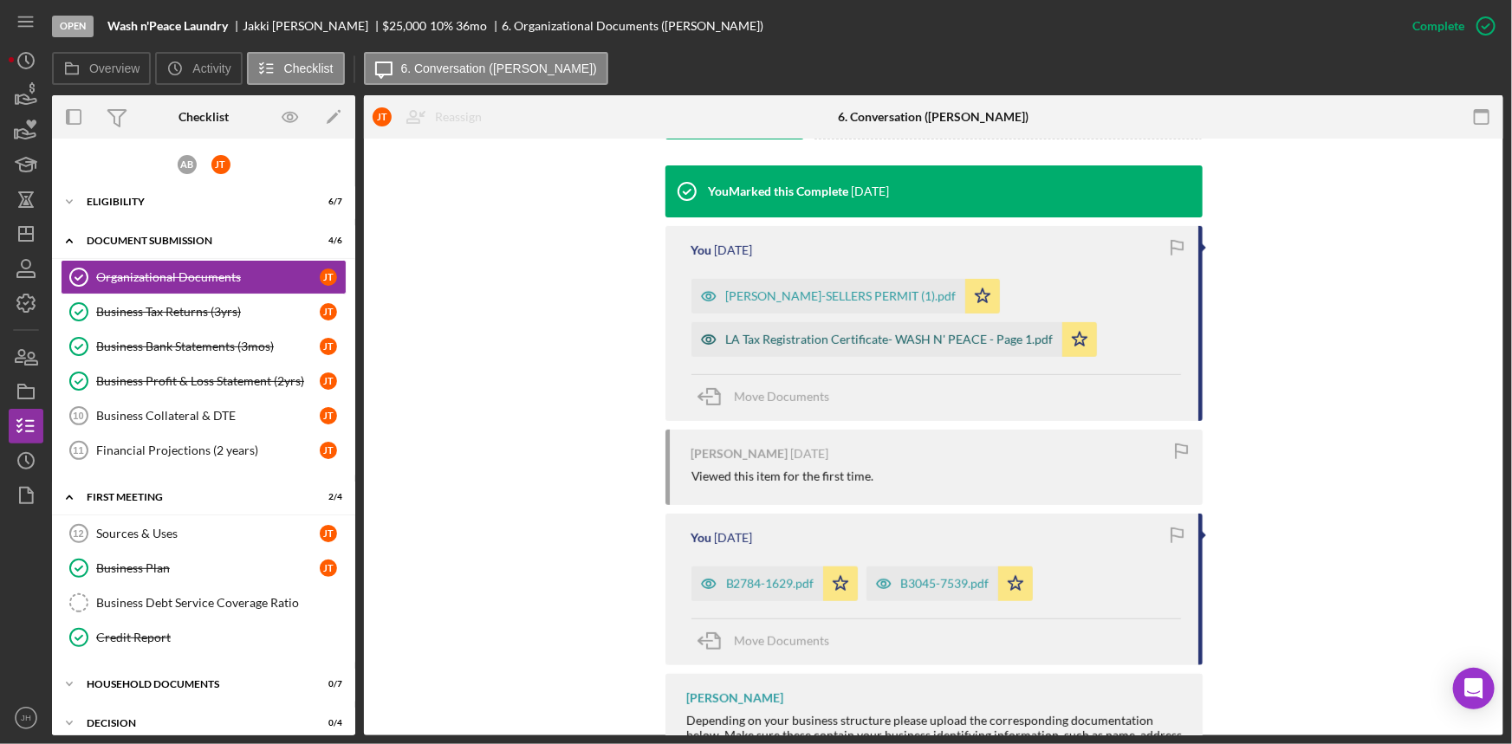
scroll to position [630, 0]
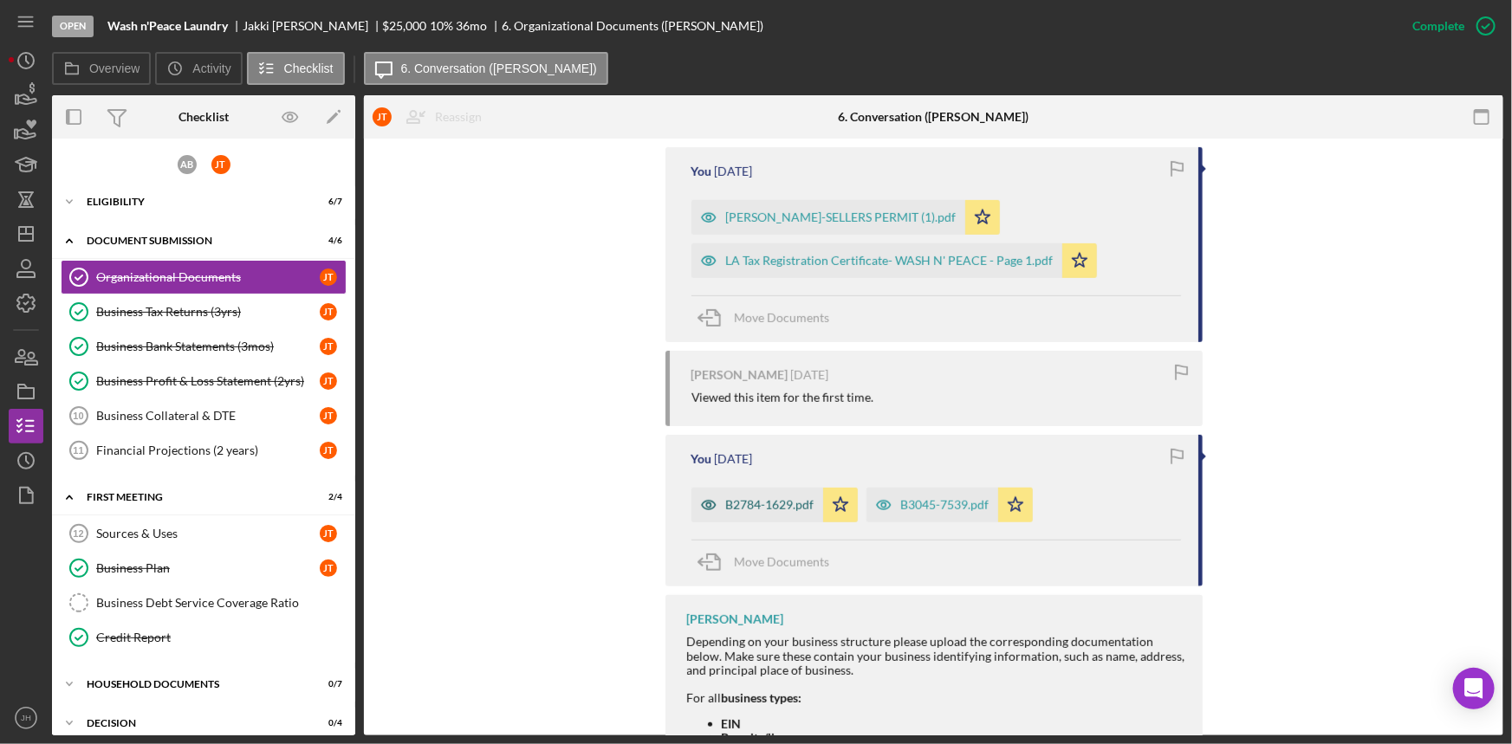
click at [761, 505] on div "B2784-1629.pdf" at bounding box center [770, 505] width 88 height 14
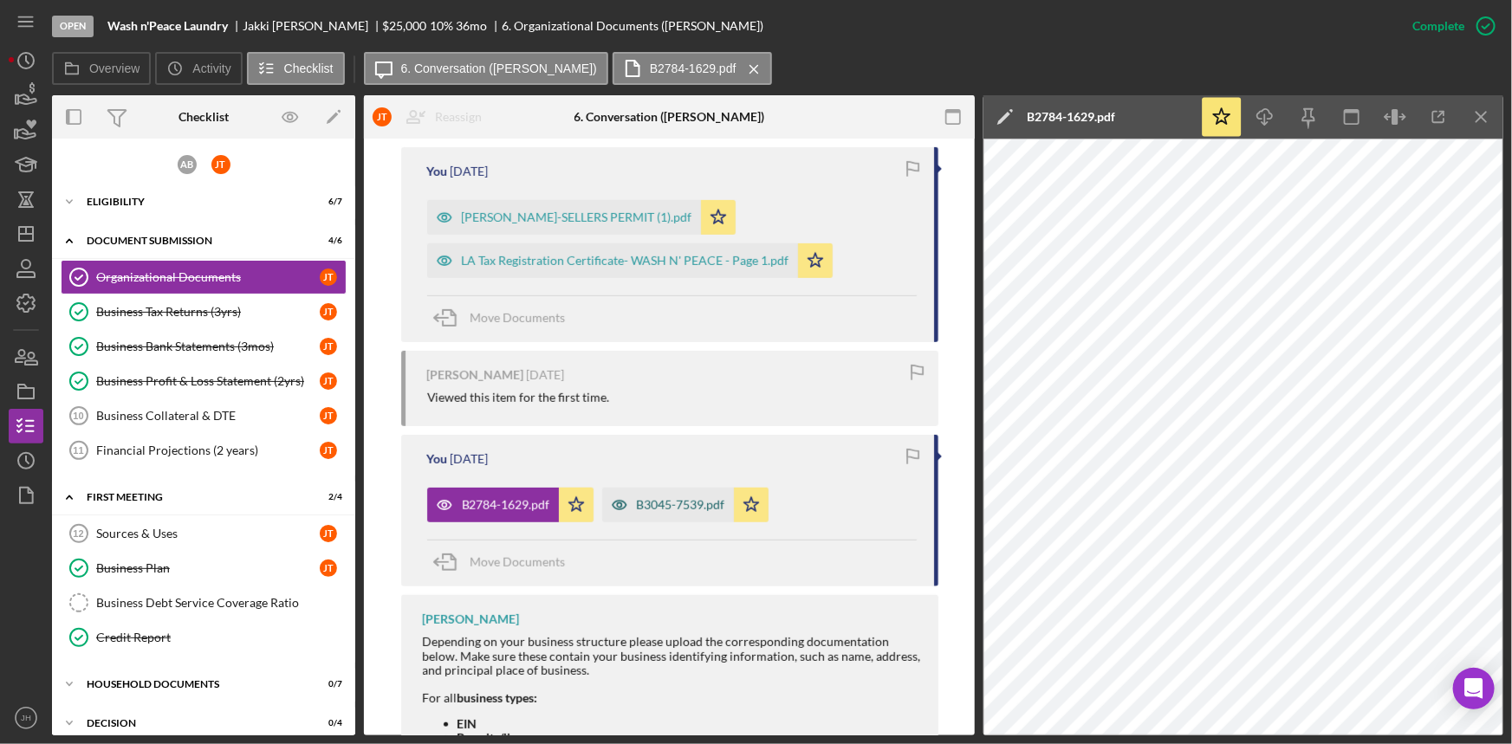
click at [677, 498] on div "B3045-7539.pdf" at bounding box center [681, 505] width 88 height 14
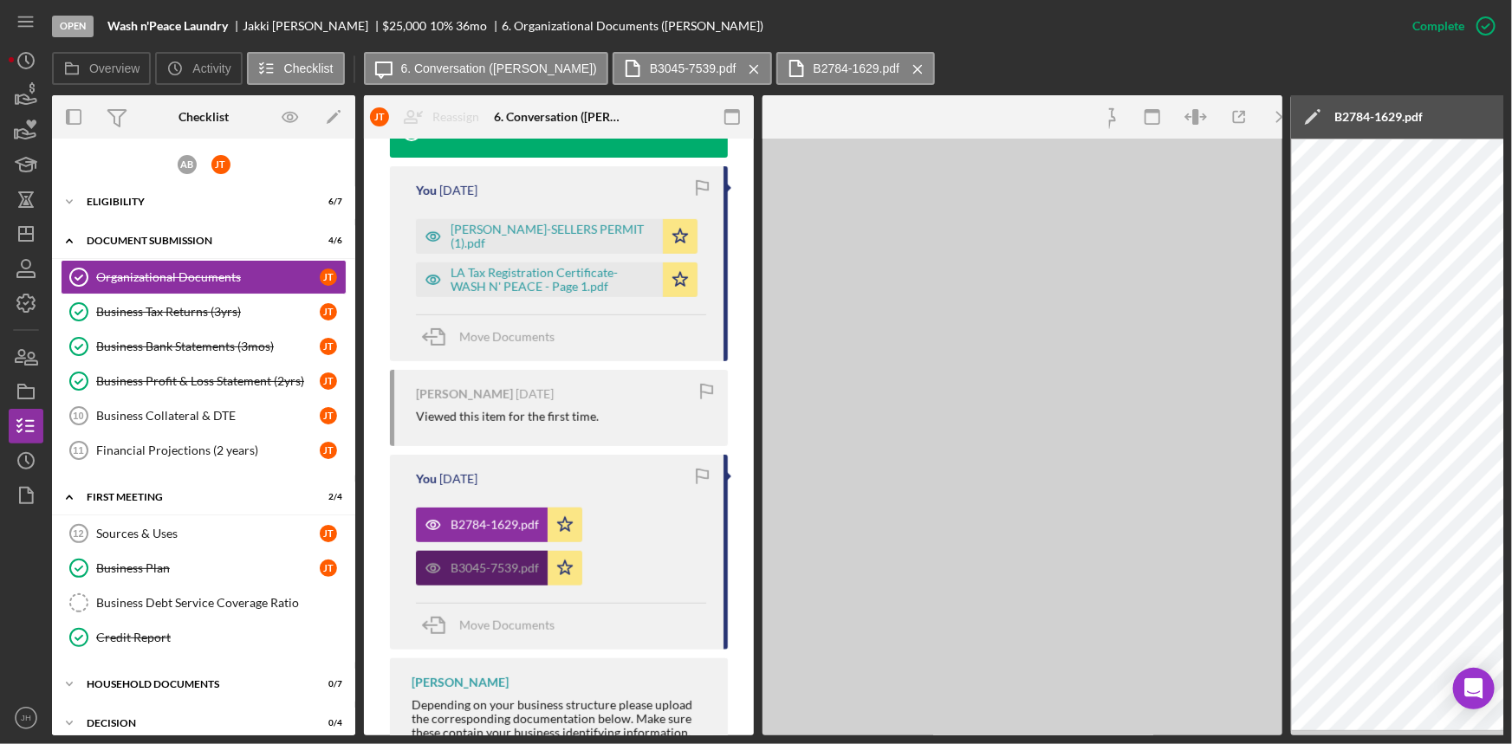
scroll to position [650, 0]
